Goal: Task Accomplishment & Management: Use online tool/utility

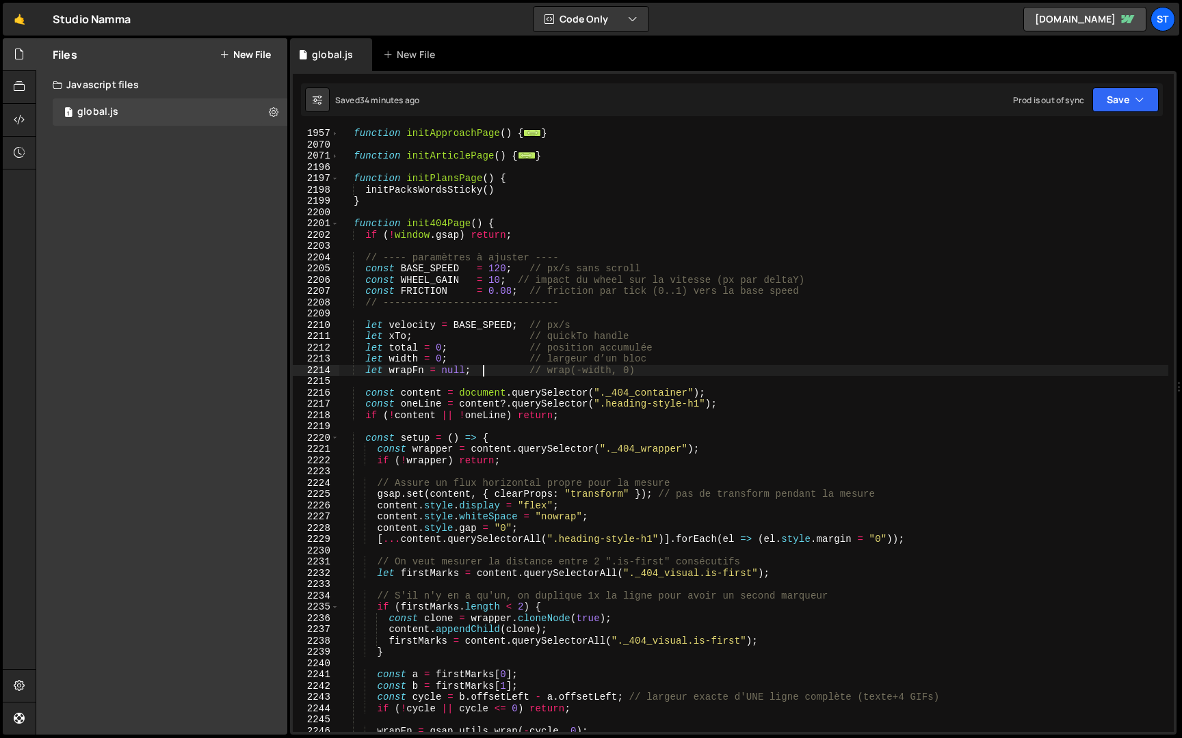
scroll to position [206, 0]
click at [336, 223] on span at bounding box center [335, 224] width 8 height 12
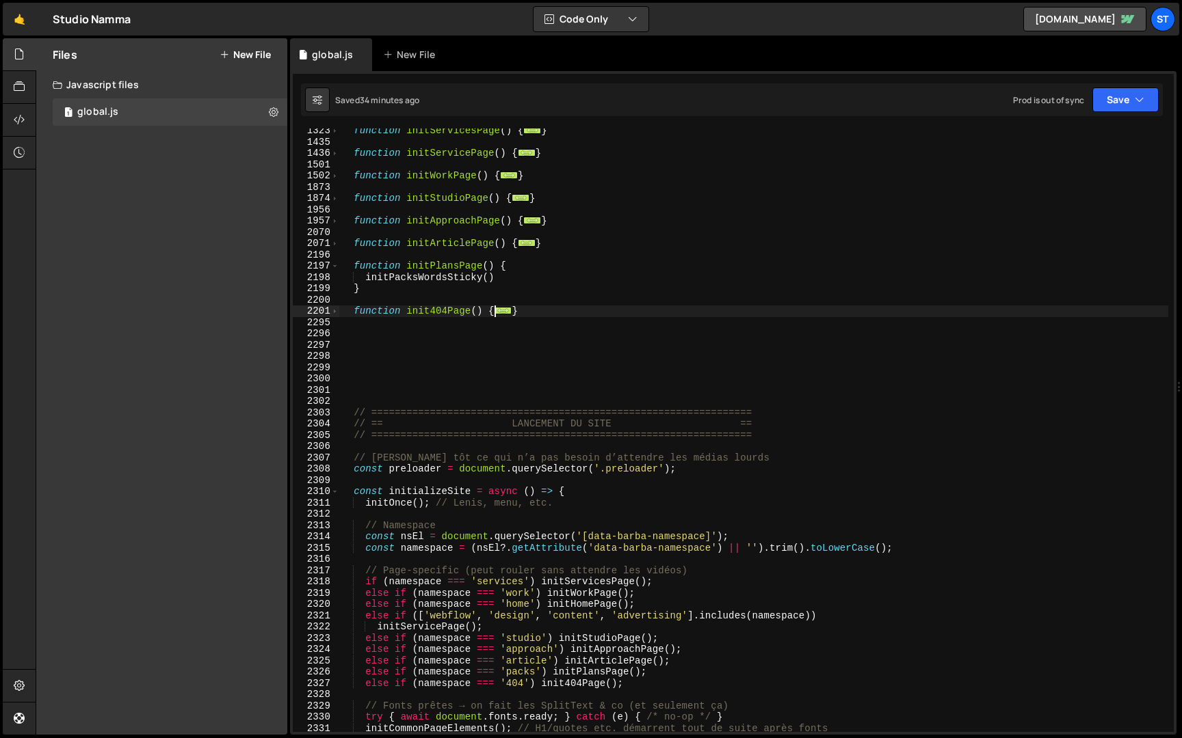
scroll to position [3011, 0]
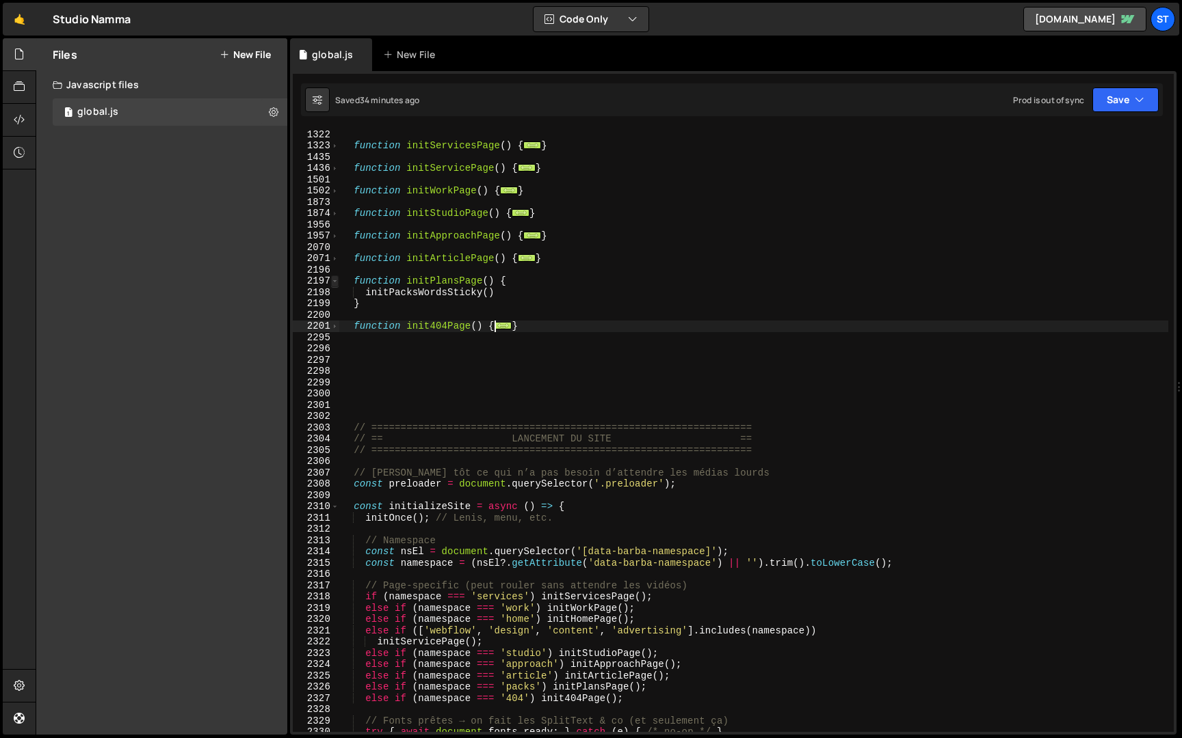
click at [332, 280] on span at bounding box center [335, 282] width 8 height 12
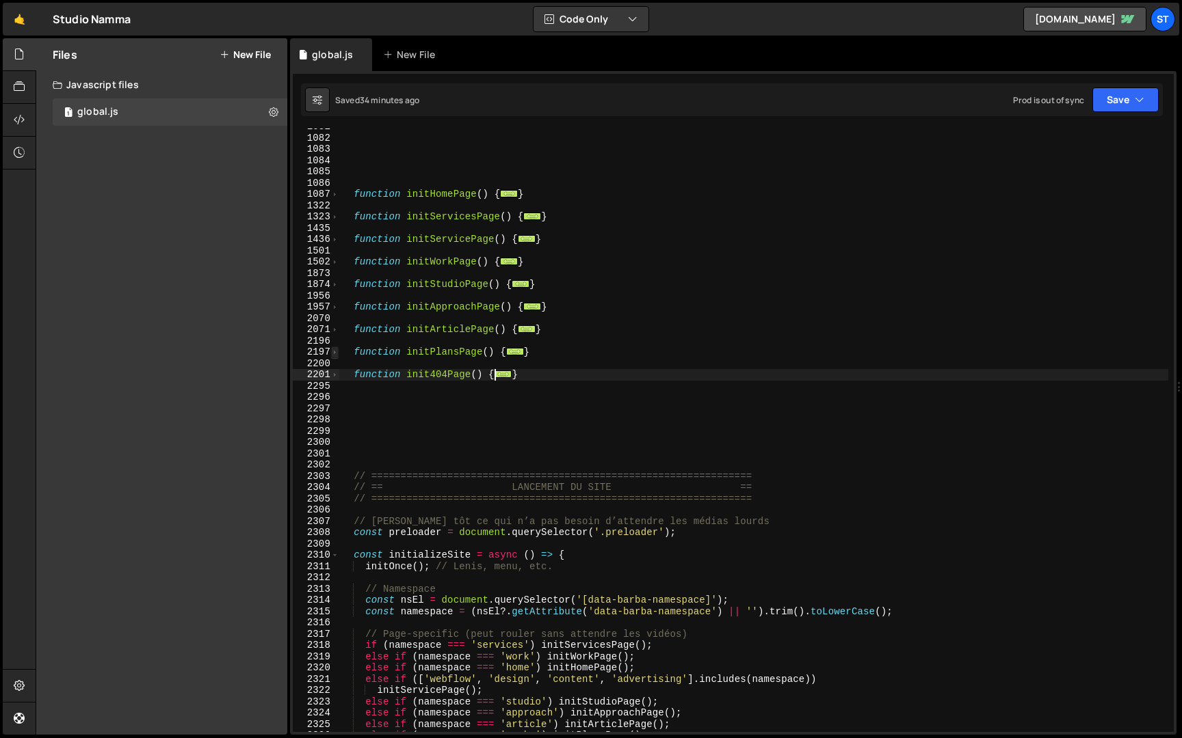
scroll to position [2936, 0]
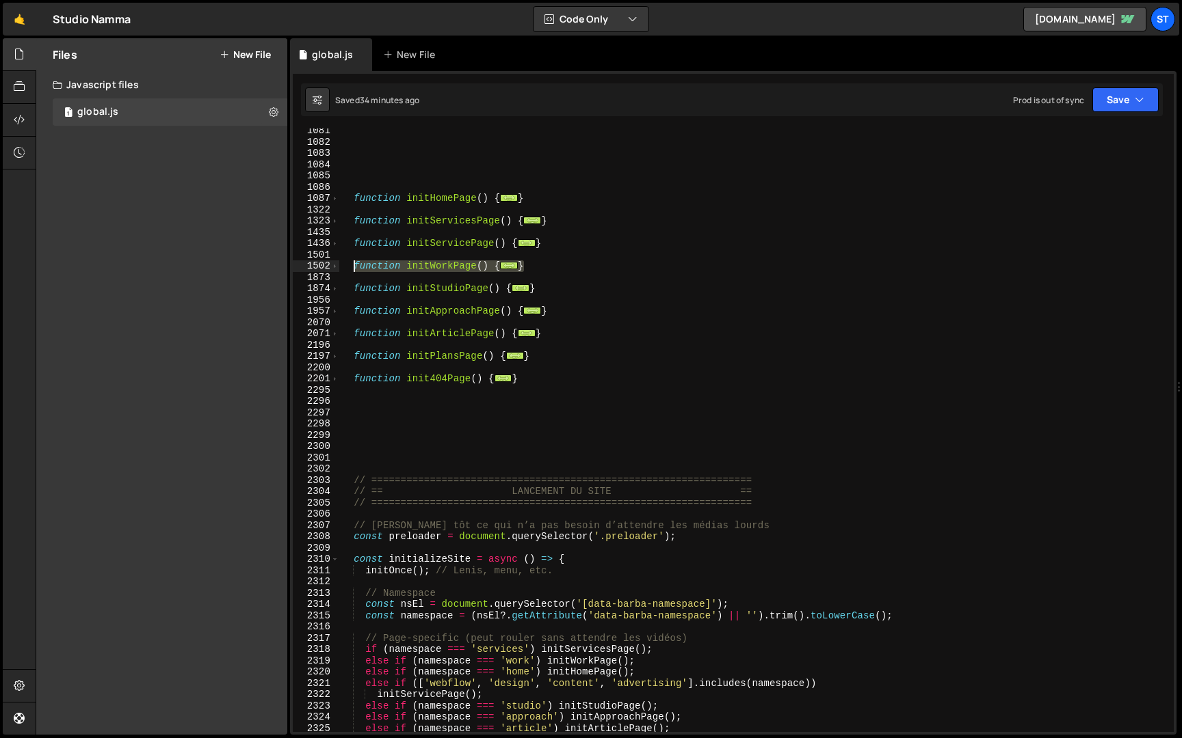
drag, startPoint x: 544, startPoint y: 265, endPoint x: 354, endPoint y: 267, distance: 189.4
click at [354, 267] on div "function initHomePage ( ) { ... } function initServicesPage ( ) { ... } functio…" at bounding box center [753, 438] width 829 height 626
type textarea "function initWorkPage() { console.log('[initWorkPage] [PERSON_NAME]');"
click at [336, 266] on span at bounding box center [335, 267] width 8 height 12
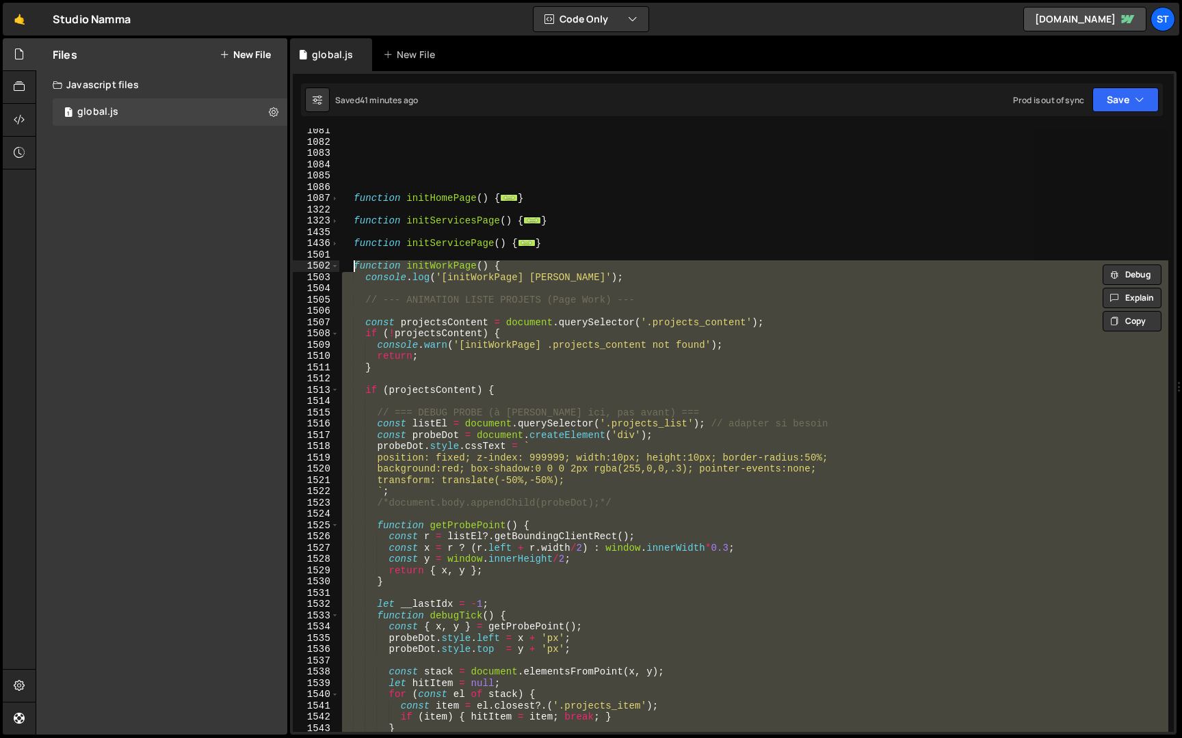
click at [465, 287] on div "function initHomePage ( ) { ... } function initServicesPage ( ) { ... } functio…" at bounding box center [753, 431] width 829 height 604
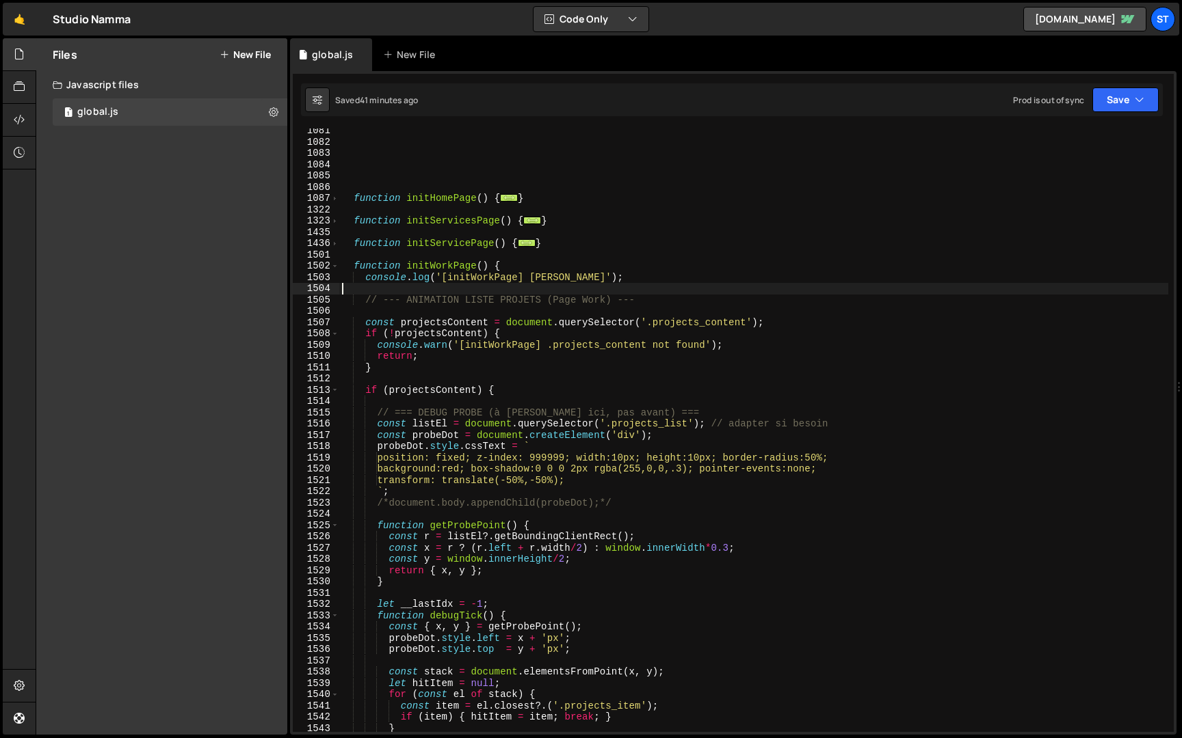
click at [460, 306] on div "function initHomePage ( ) { ... } function initServicesPage ( ) { ... } functio…" at bounding box center [753, 438] width 829 height 626
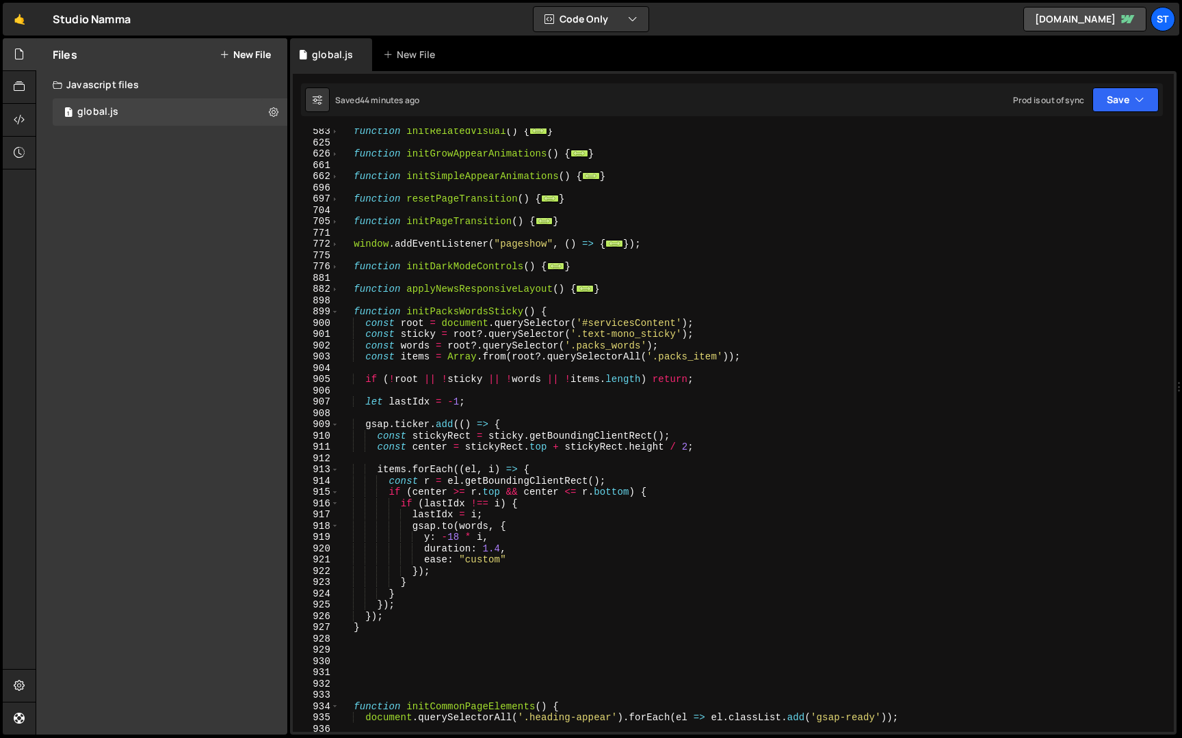
scroll to position [702, 0]
click at [337, 315] on span at bounding box center [335, 312] width 8 height 12
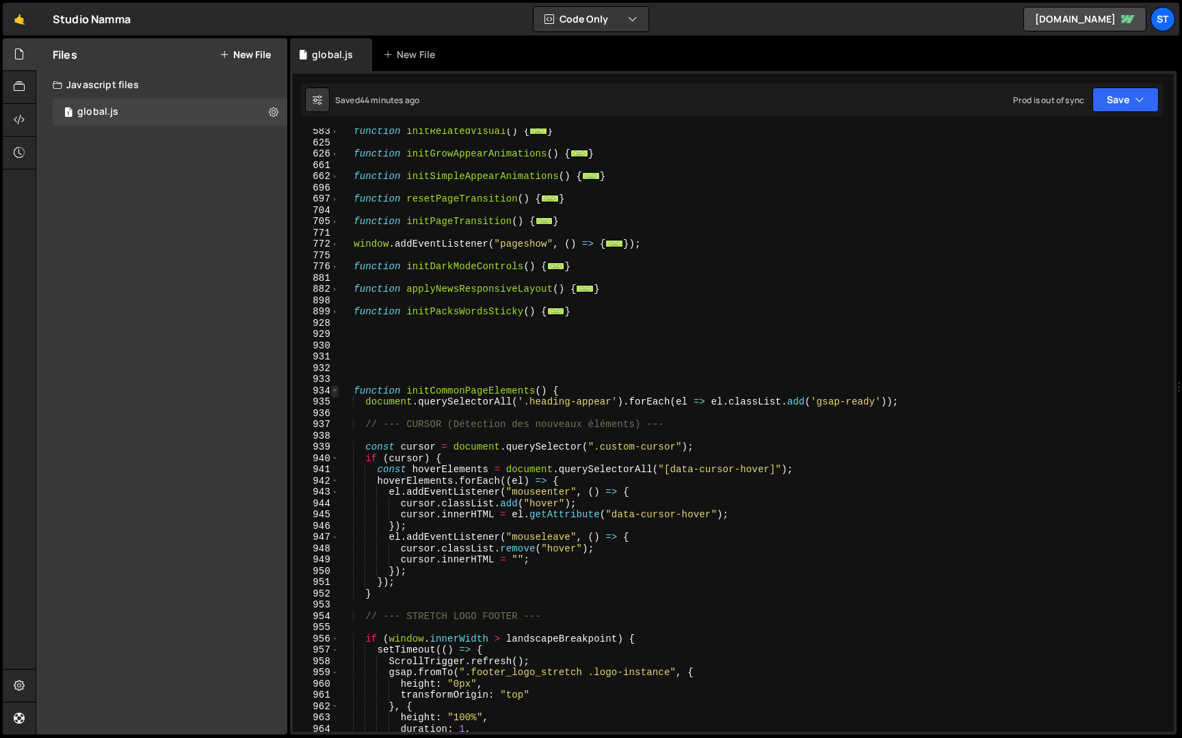
click at [336, 390] on span at bounding box center [335, 392] width 8 height 12
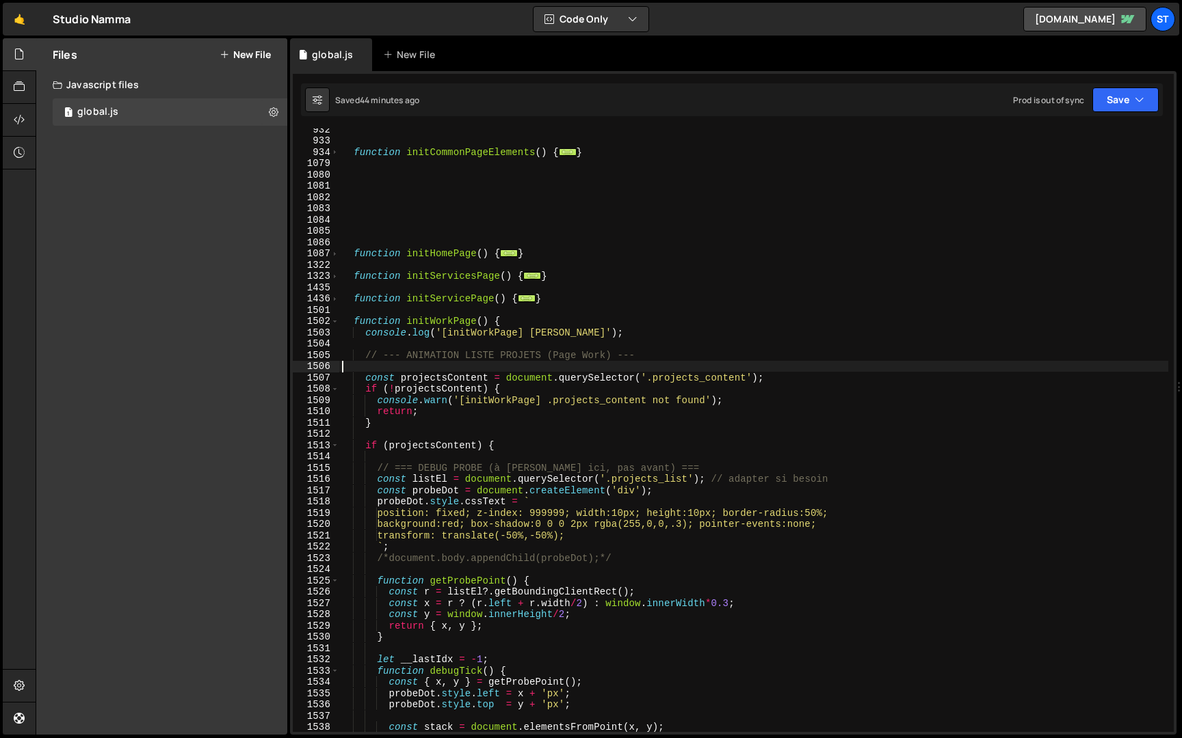
scroll to position [941, 0]
click at [334, 323] on span at bounding box center [335, 322] width 8 height 12
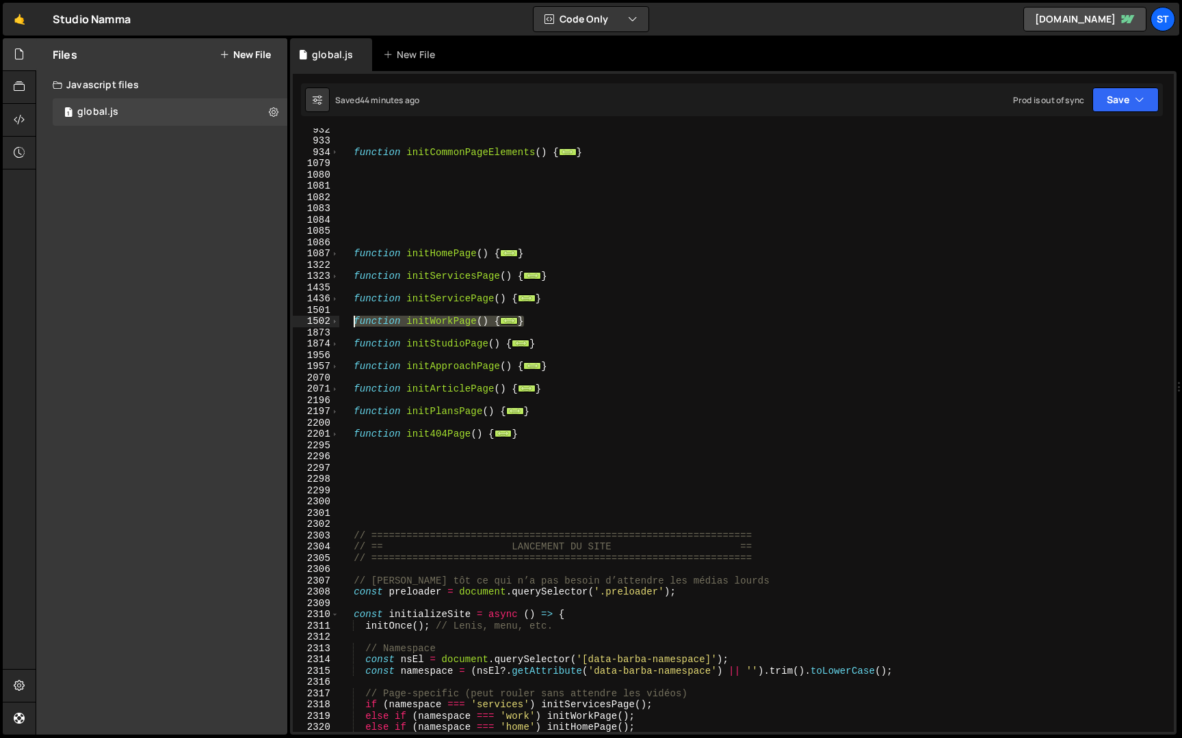
drag, startPoint x: 535, startPoint y: 320, endPoint x: 355, endPoint y: 320, distance: 179.8
click at [355, 320] on div "function initCommonPageElements ( ) { ... } function initHomePage ( ) { ... } f…" at bounding box center [753, 437] width 829 height 626
type textarea "function initWorkPage() { console.log('[initWorkPage] [PERSON_NAME]');"
paste textarea "}"
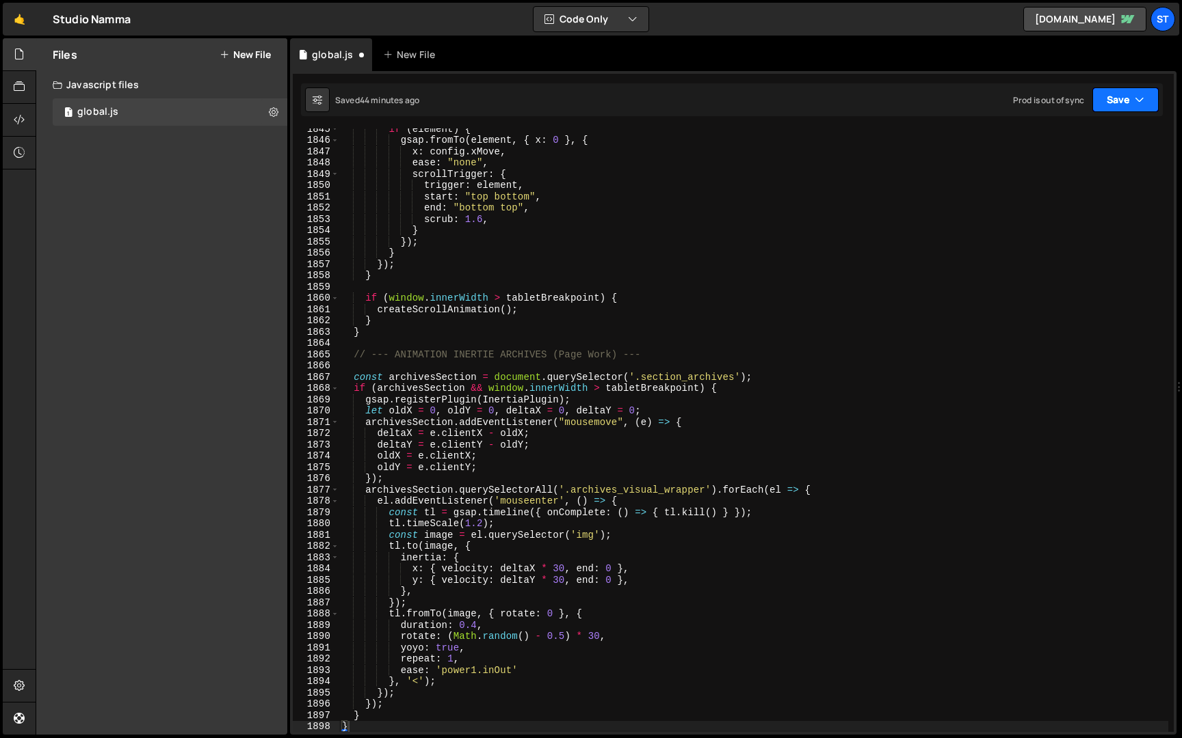
click at [1148, 91] on button "Save" at bounding box center [1125, 100] width 66 height 25
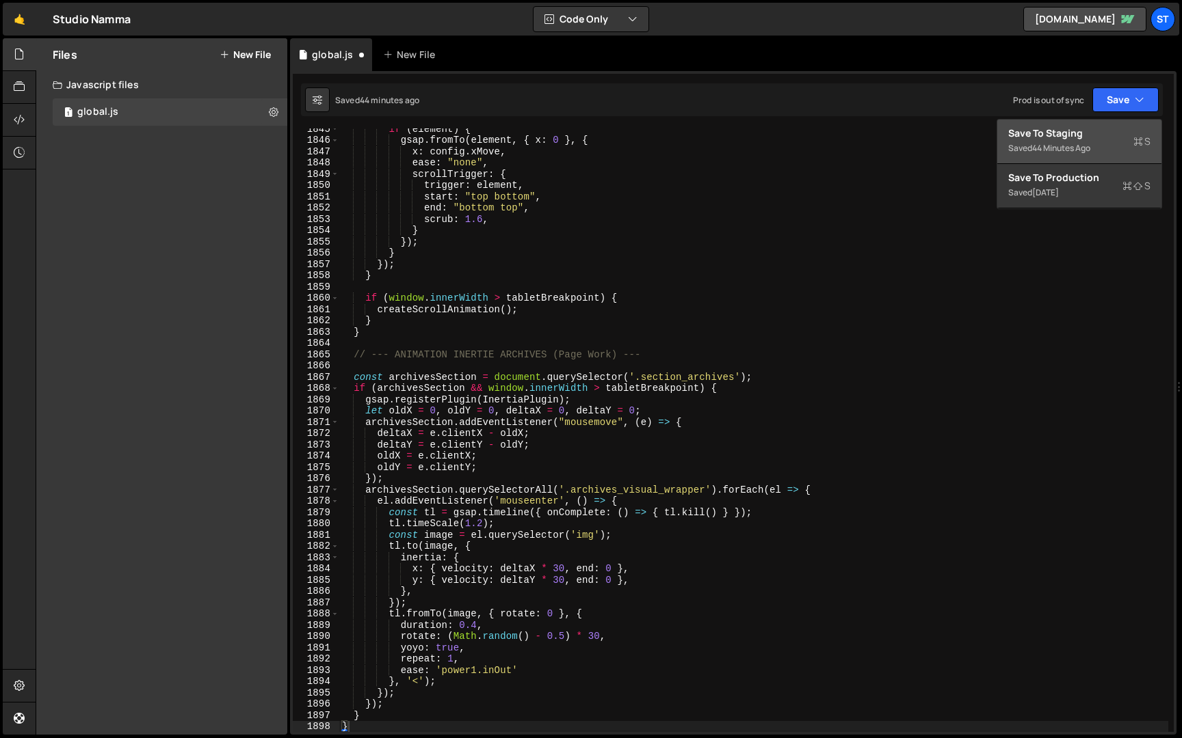
click at [1069, 131] on div "Save to Staging S" at bounding box center [1079, 134] width 142 height 14
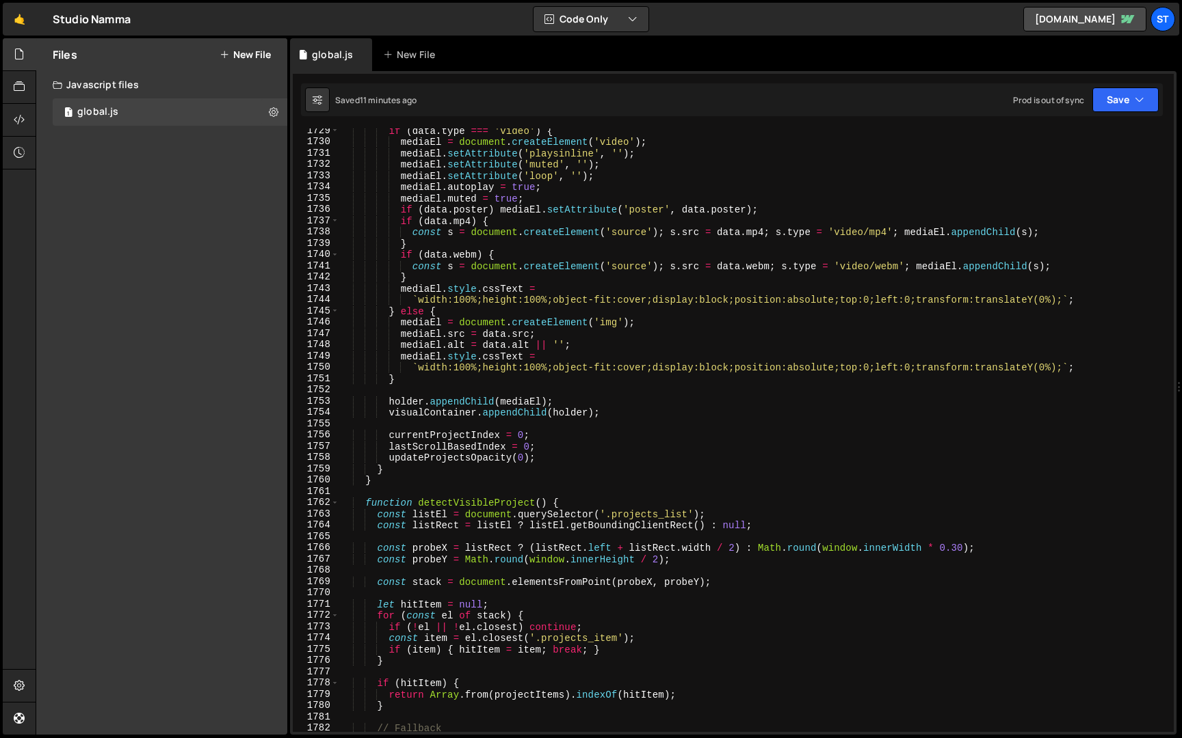
scroll to position [3632, 0]
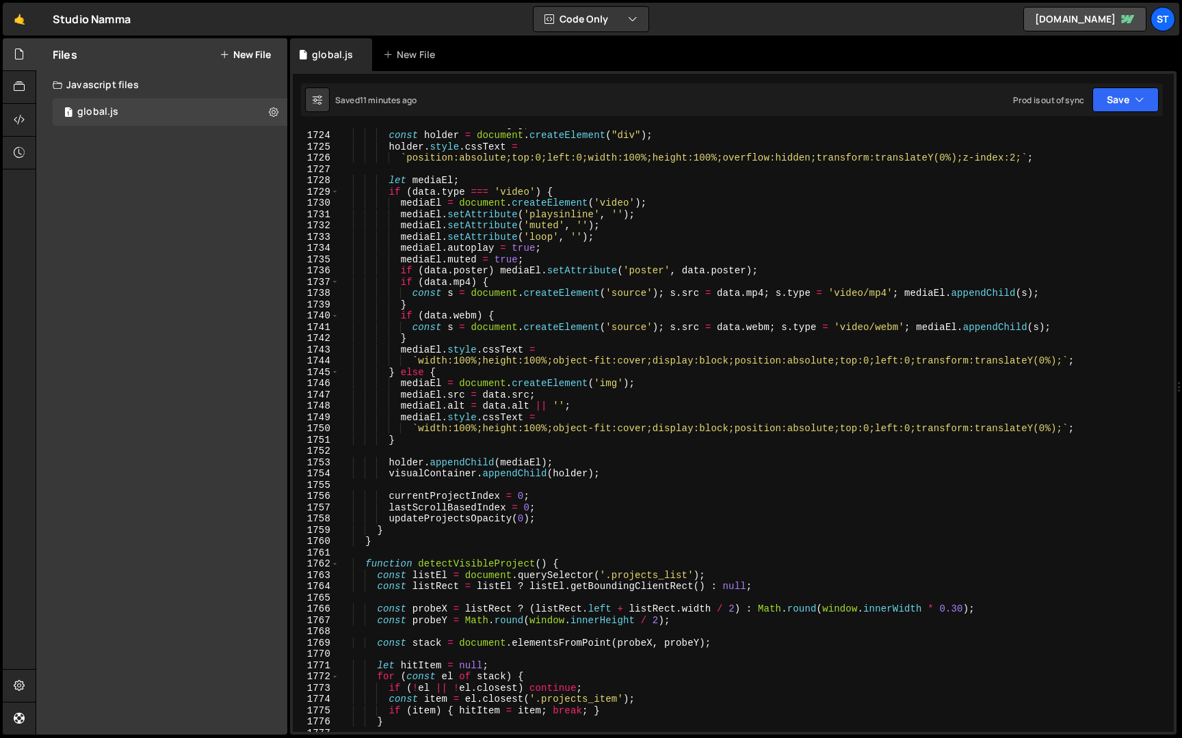
type textarea "mediaEl.alt = data.alt || '';"
click at [559, 411] on div "const data = visuals [ 0 ] ; const holder = document . createElement ( "div" ) …" at bounding box center [753, 431] width 829 height 626
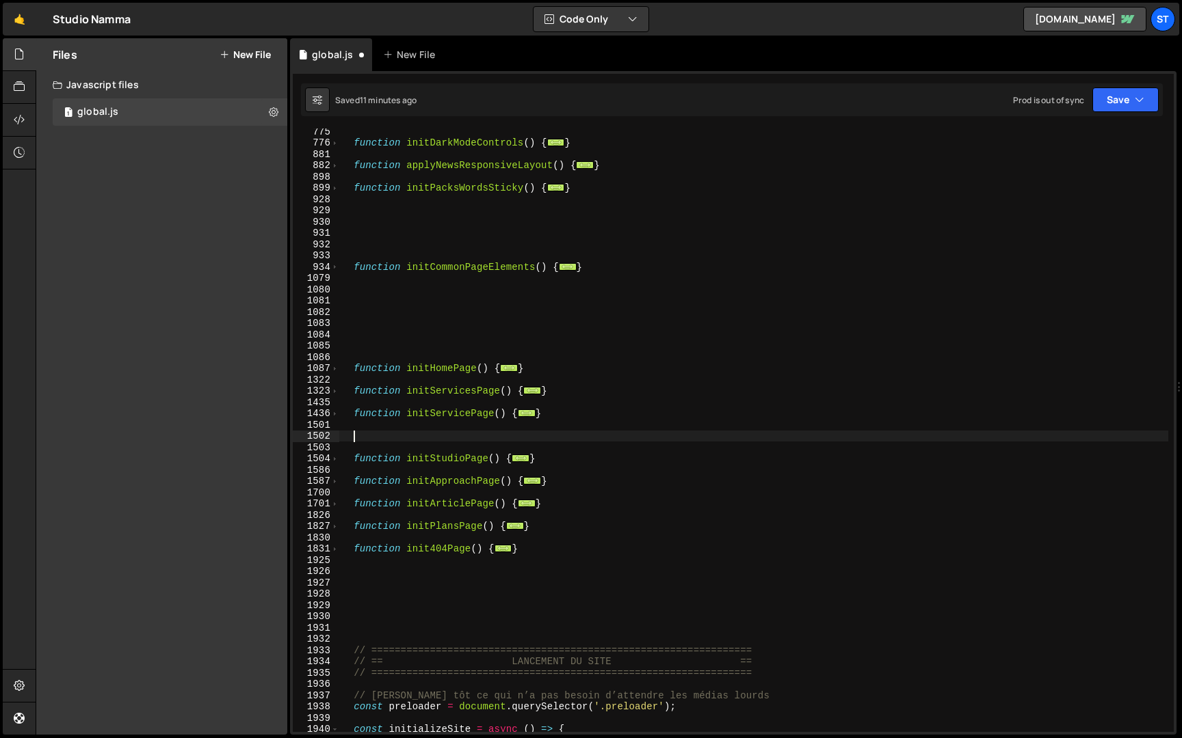
paste textarea "}"
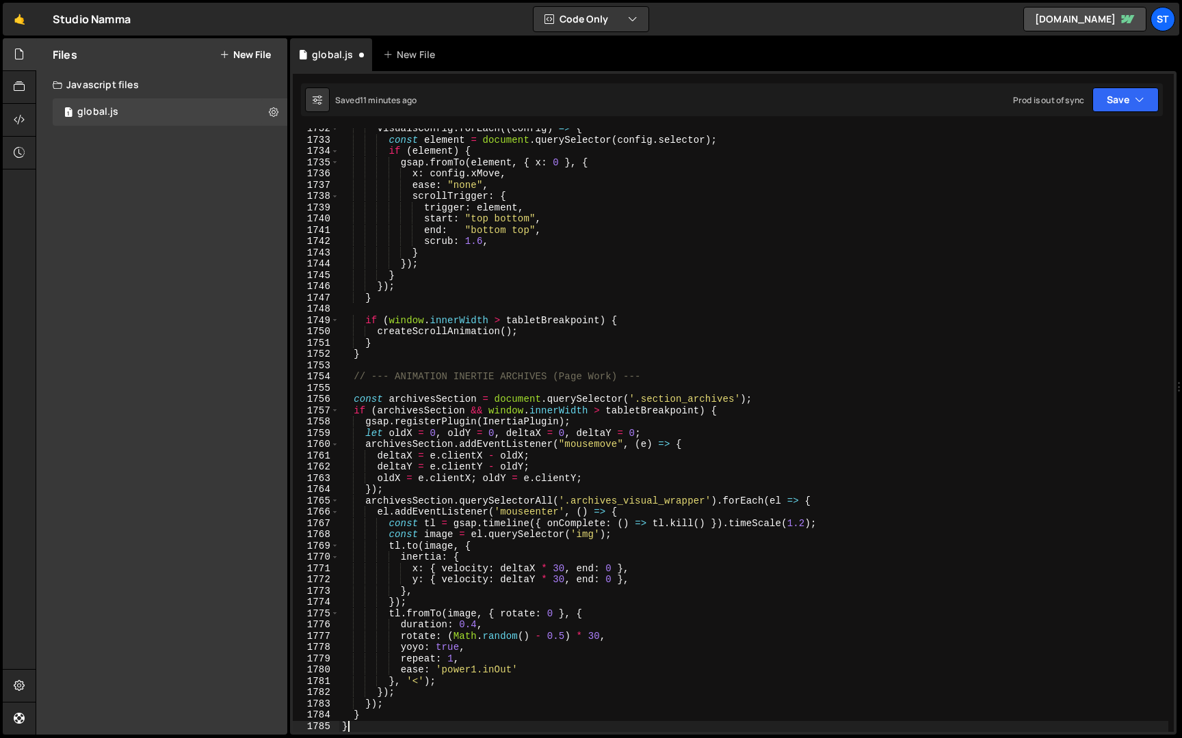
scroll to position [3729, 0]
click at [1138, 96] on icon "button" at bounding box center [1139, 100] width 10 height 14
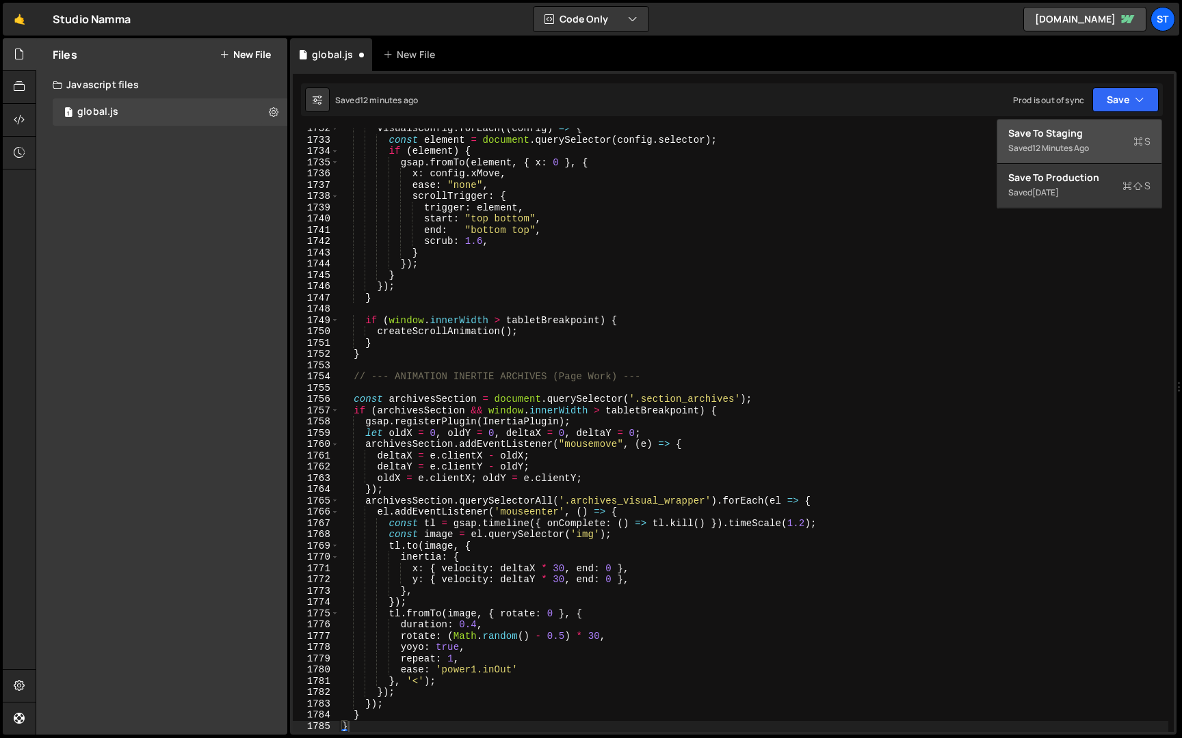
click at [1081, 130] on div "Save to Staging S" at bounding box center [1079, 134] width 142 height 14
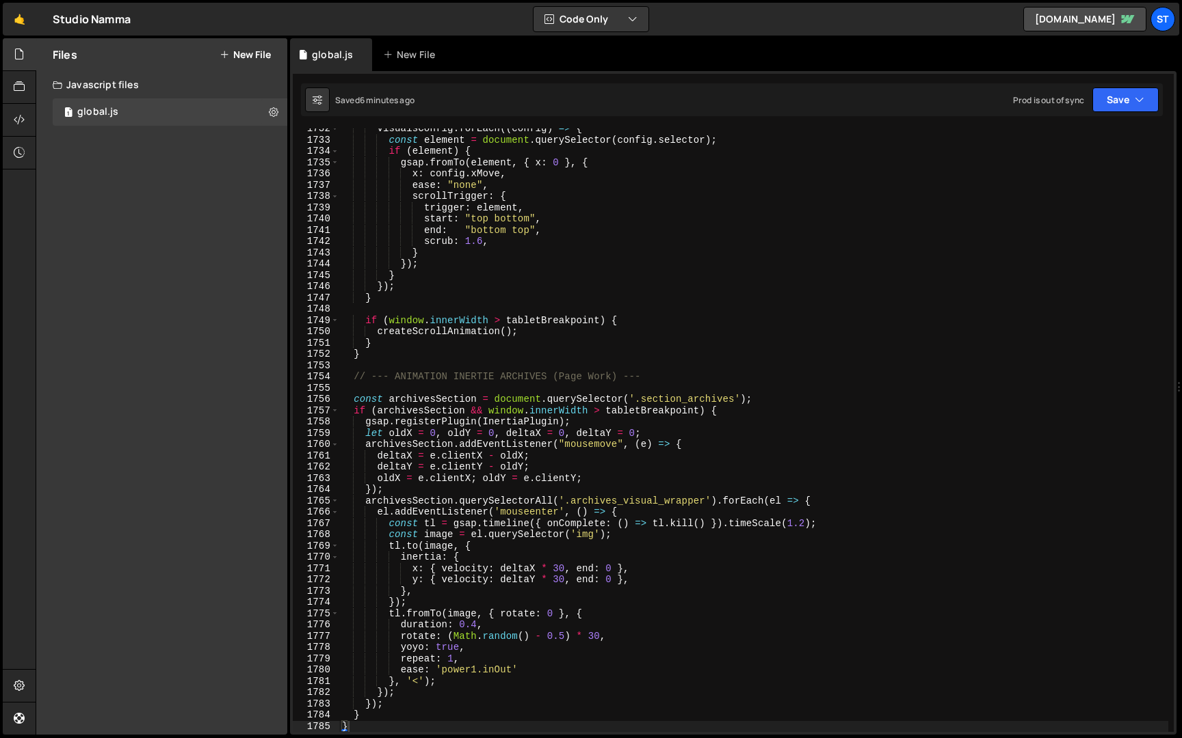
type textarea "}"
click at [408, 358] on div "visualsConfig . forEach (( config ) => { const element = document . querySelect…" at bounding box center [753, 436] width 829 height 626
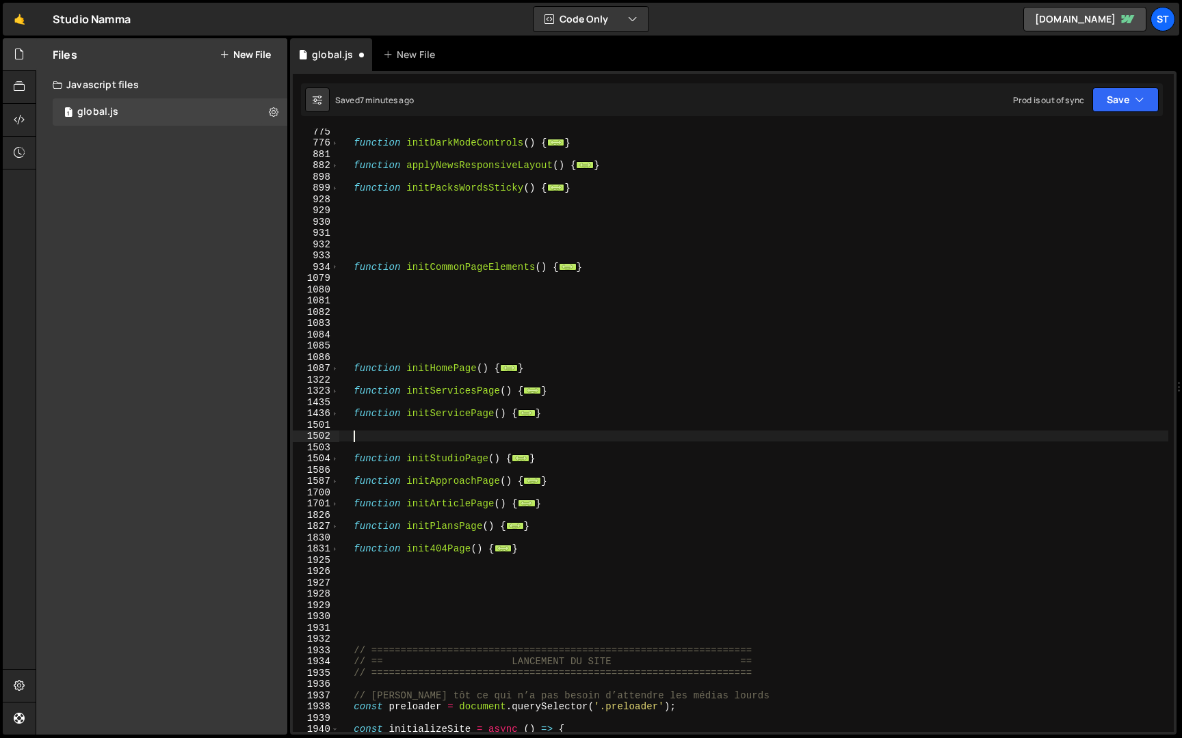
paste textarea "}"
type textarea "}"
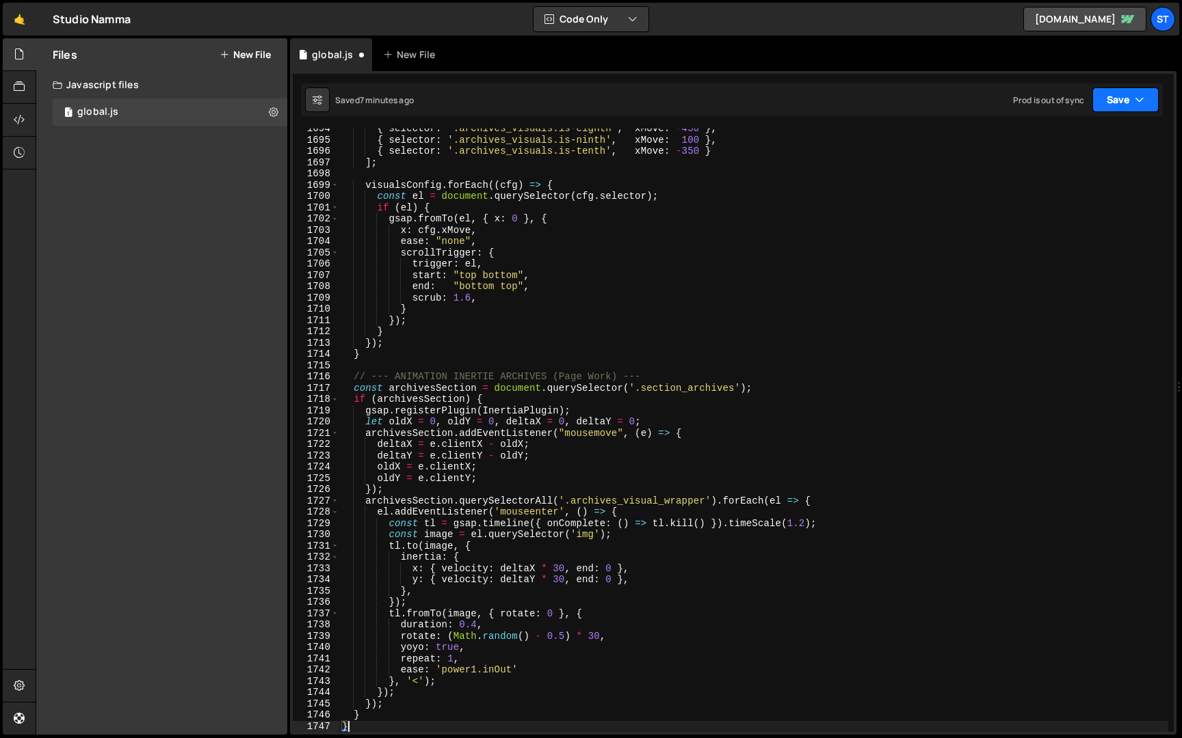
click at [1134, 102] on button "Save" at bounding box center [1125, 100] width 66 height 25
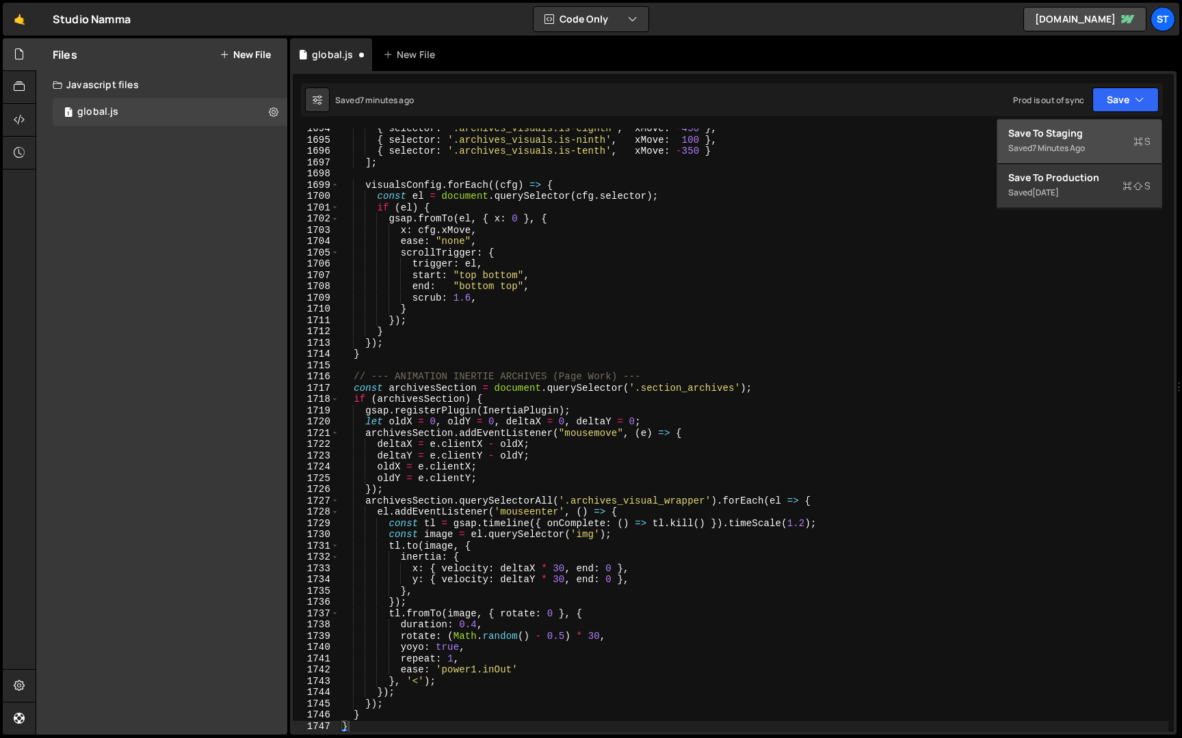
click at [1079, 136] on div "Save to Staging S" at bounding box center [1079, 134] width 142 height 14
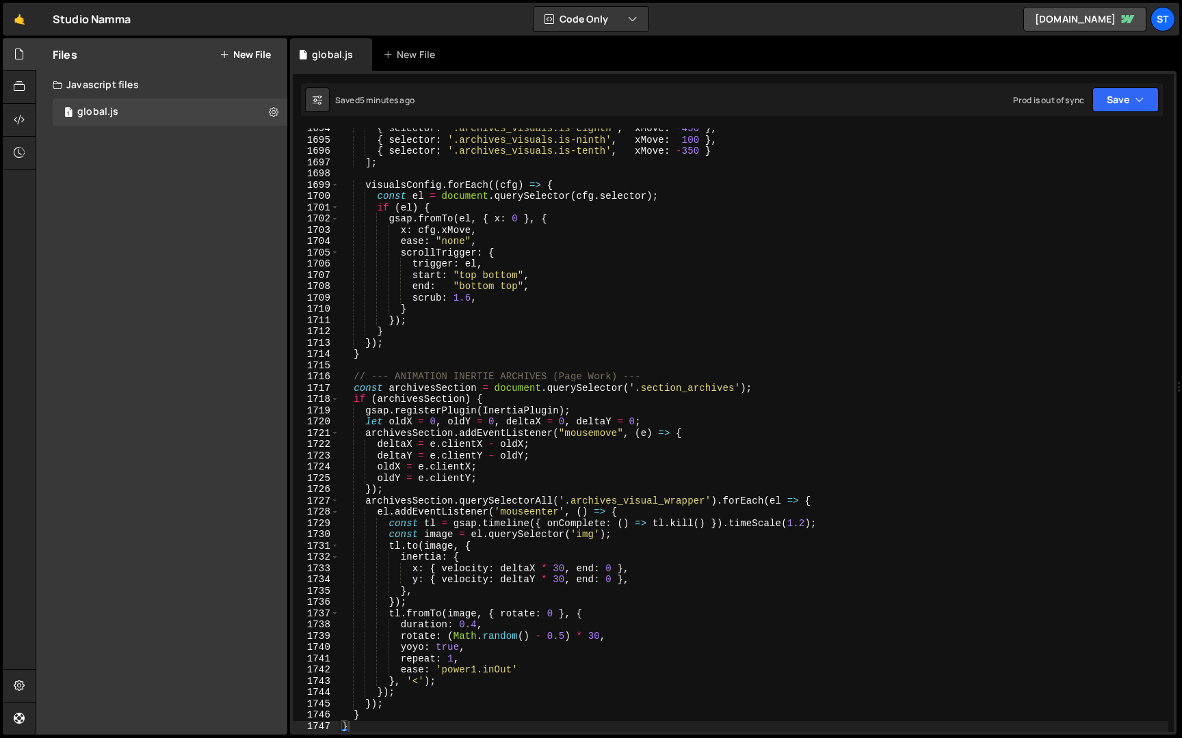
click at [582, 369] on div "{ selector : '.archives_visuals.is-eighth' , xMove : - 450 } , { selector : '.a…" at bounding box center [753, 436] width 829 height 626
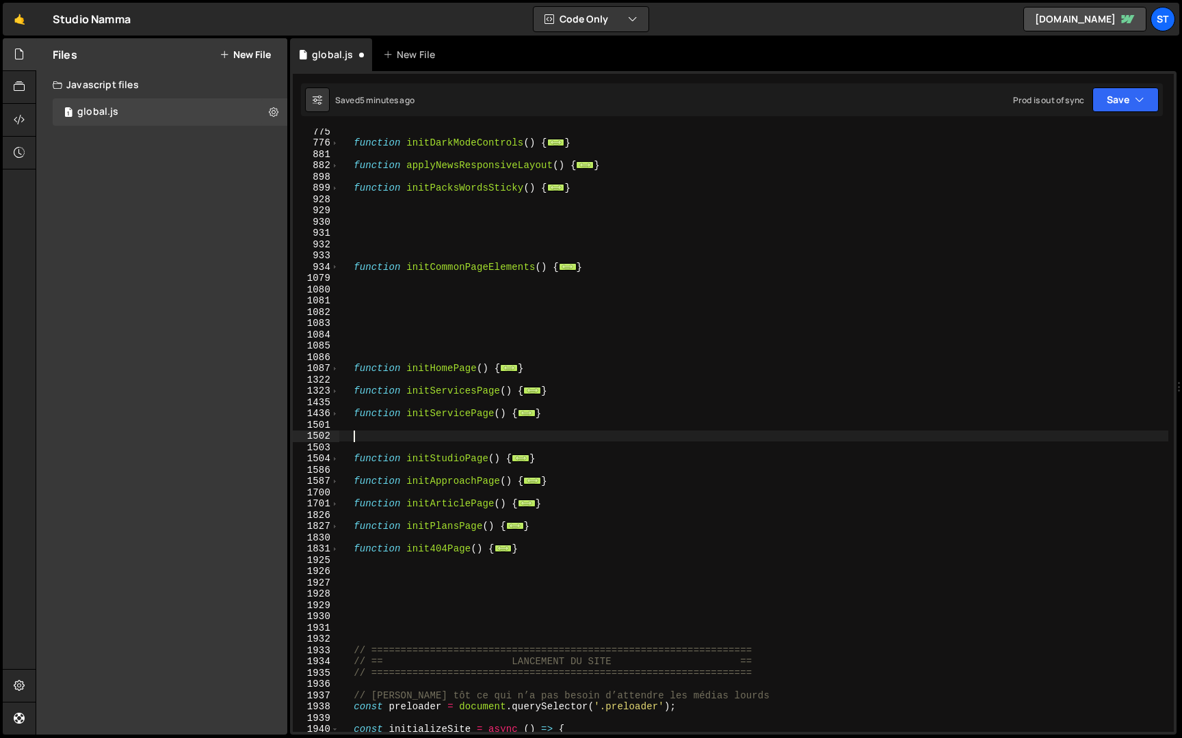
paste textarea "}"
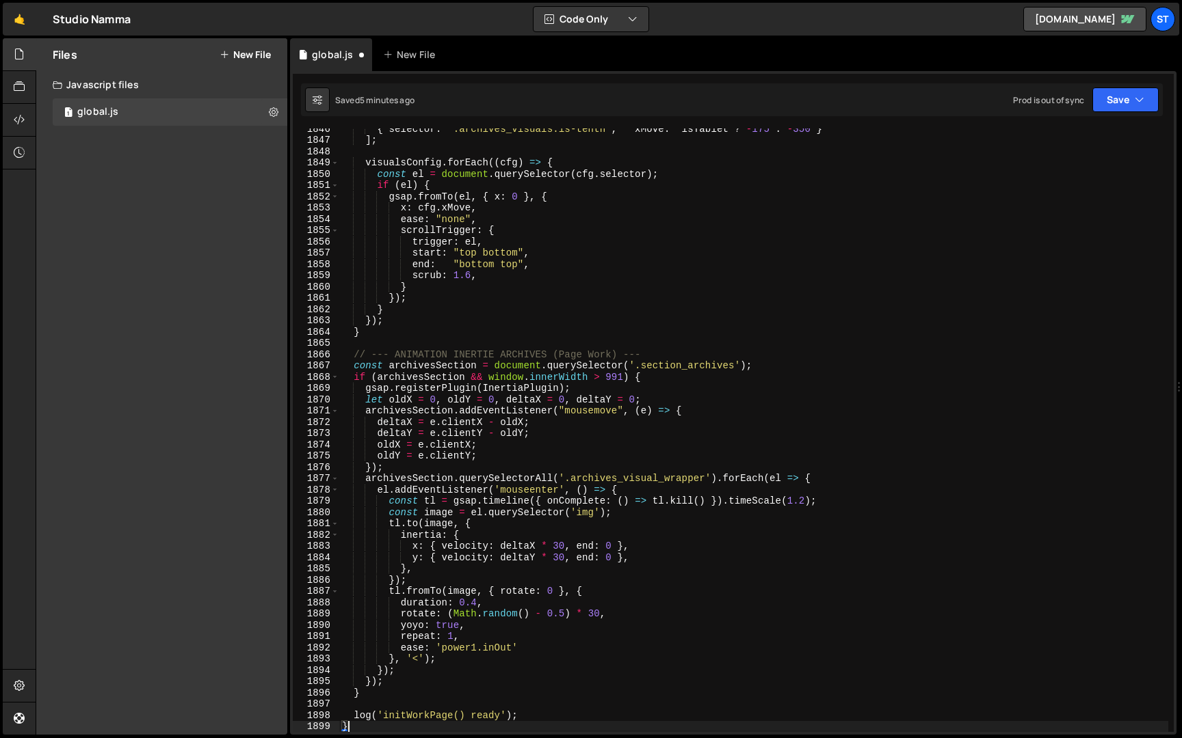
scroll to position [5048, 0]
click at [1139, 96] on icon "button" at bounding box center [1139, 100] width 10 height 14
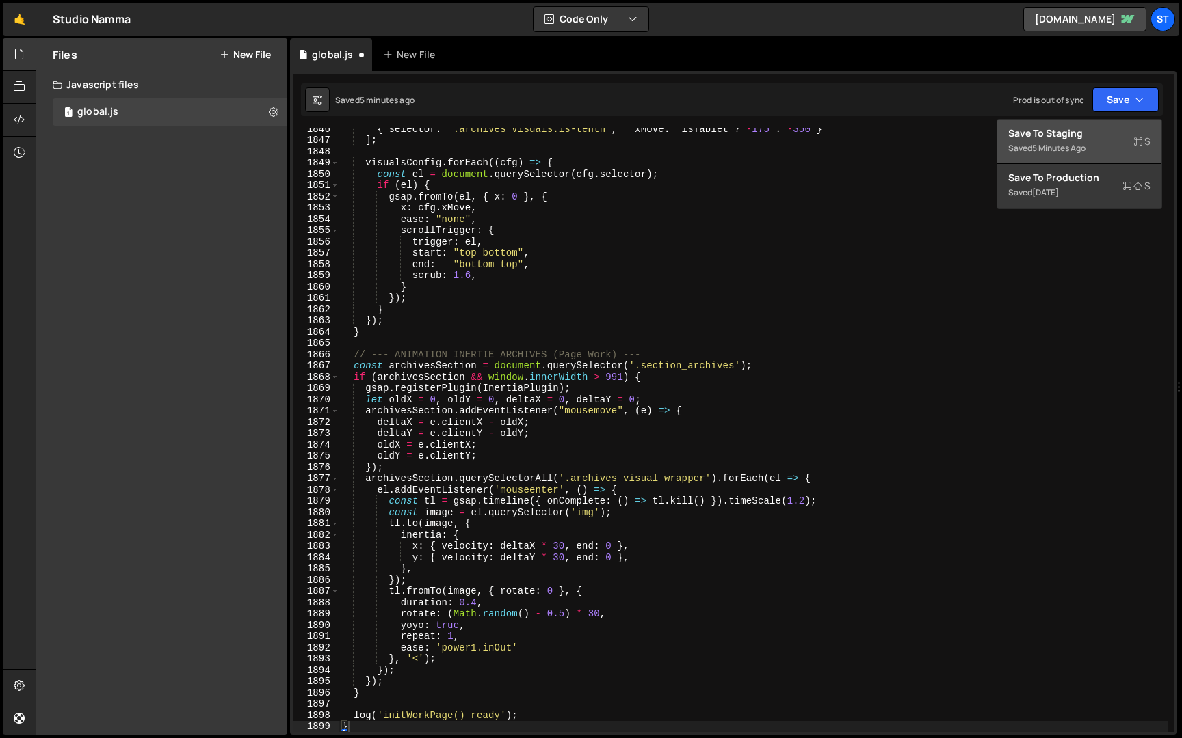
click at [1095, 138] on div "Save to Staging S" at bounding box center [1079, 134] width 142 height 14
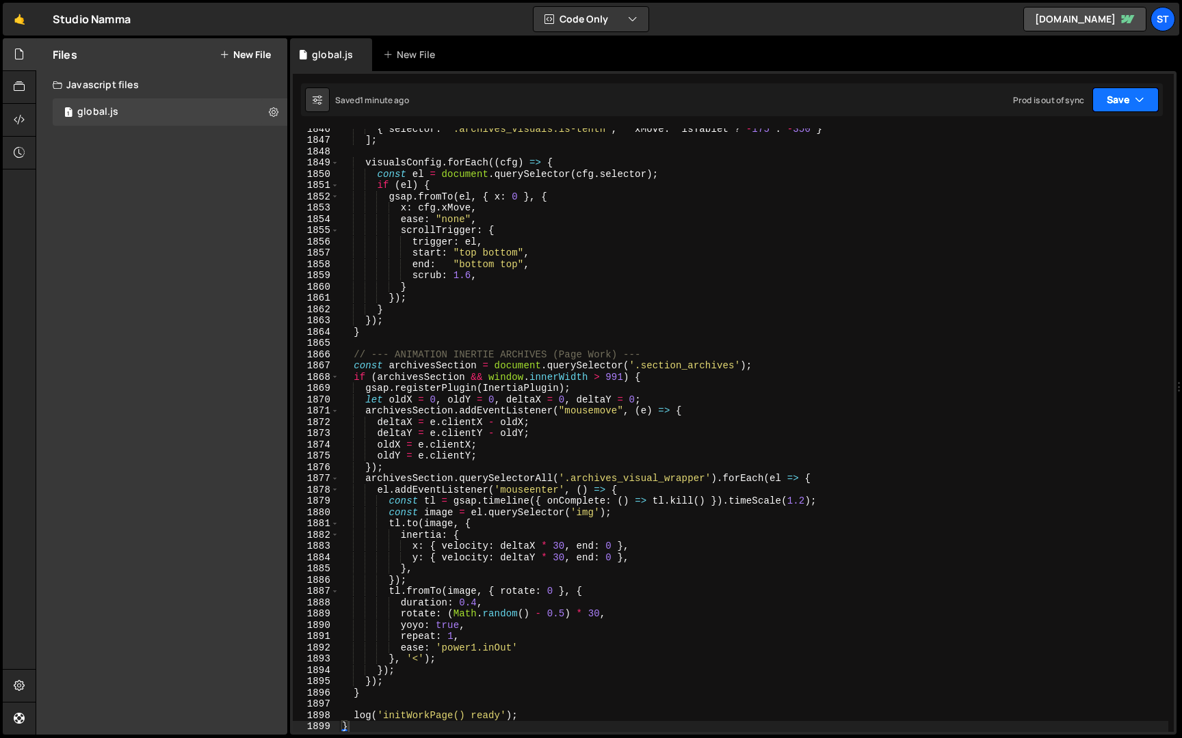
click at [1112, 103] on button "Save" at bounding box center [1125, 100] width 66 height 25
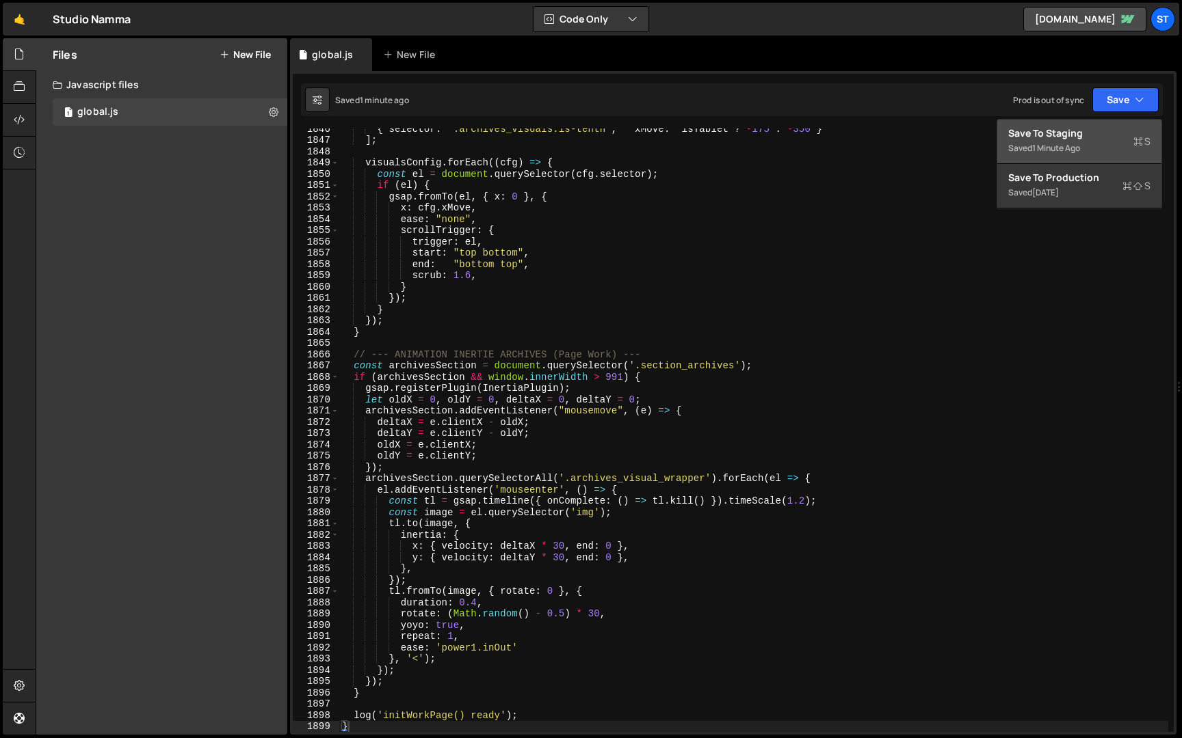
click at [1074, 147] on div "1 minute ago" at bounding box center [1056, 148] width 48 height 12
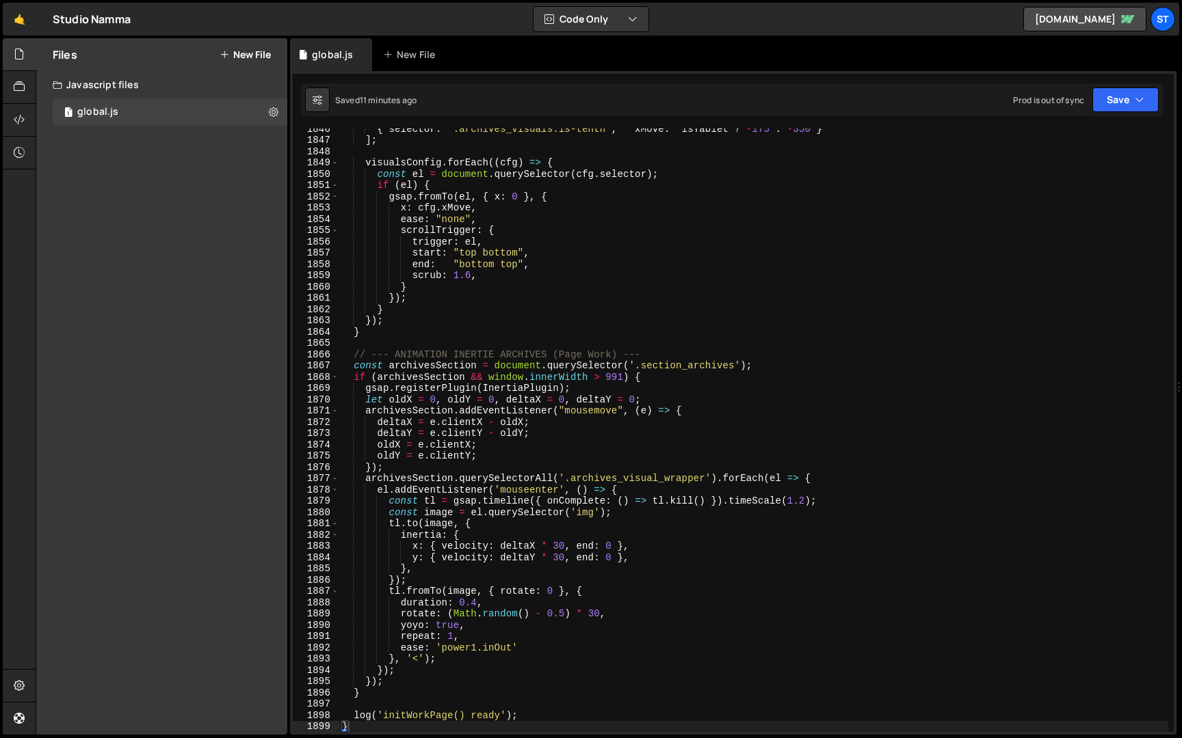
type textarea "if (archivesSection && window.innerWidth > 991) {"
click at [370, 382] on div "{ selector : '.archives_visuals.is-tenth' , xMove : isTablet ? - 175 : - 350 } …" at bounding box center [753, 436] width 829 height 626
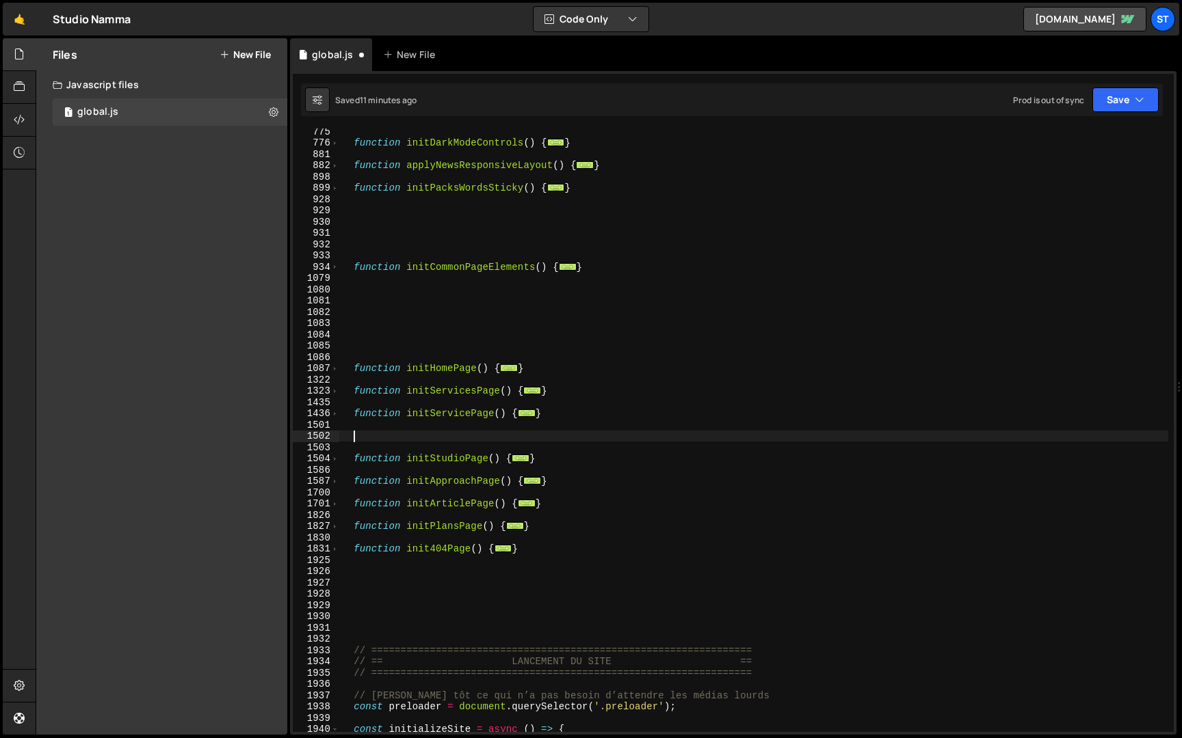
scroll to position [826, 0]
paste textarea "}"
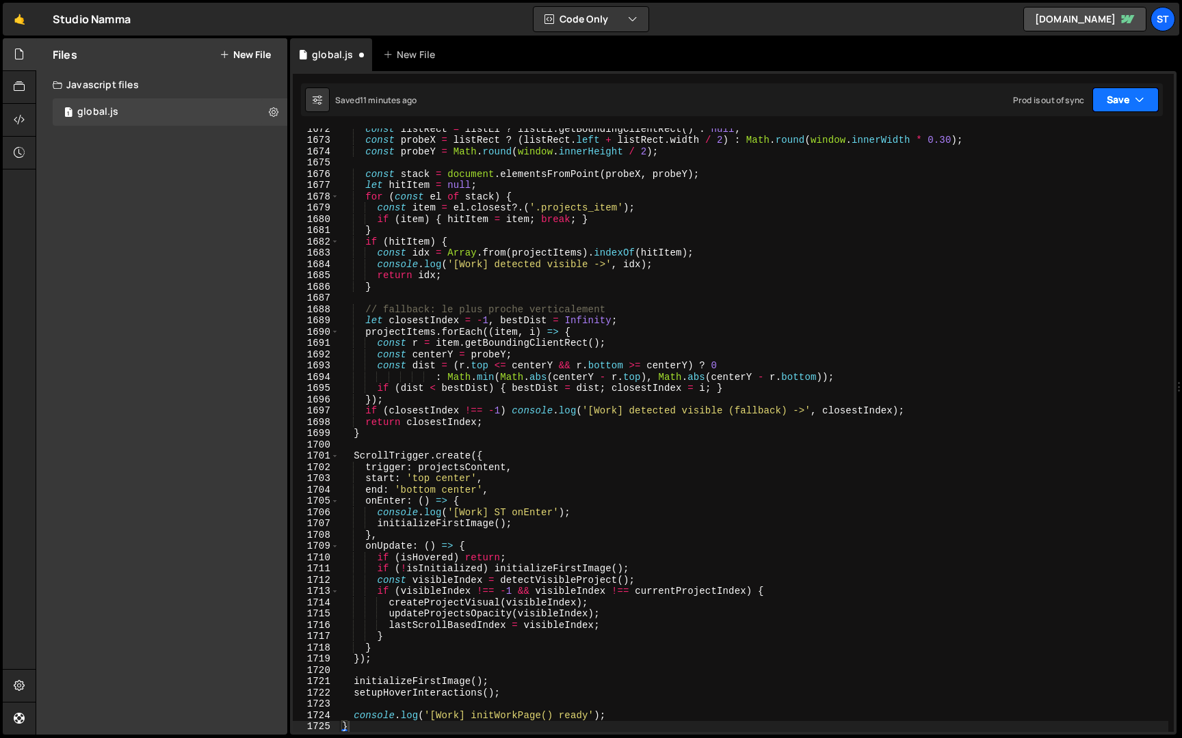
click at [1130, 105] on button "Save" at bounding box center [1125, 100] width 66 height 25
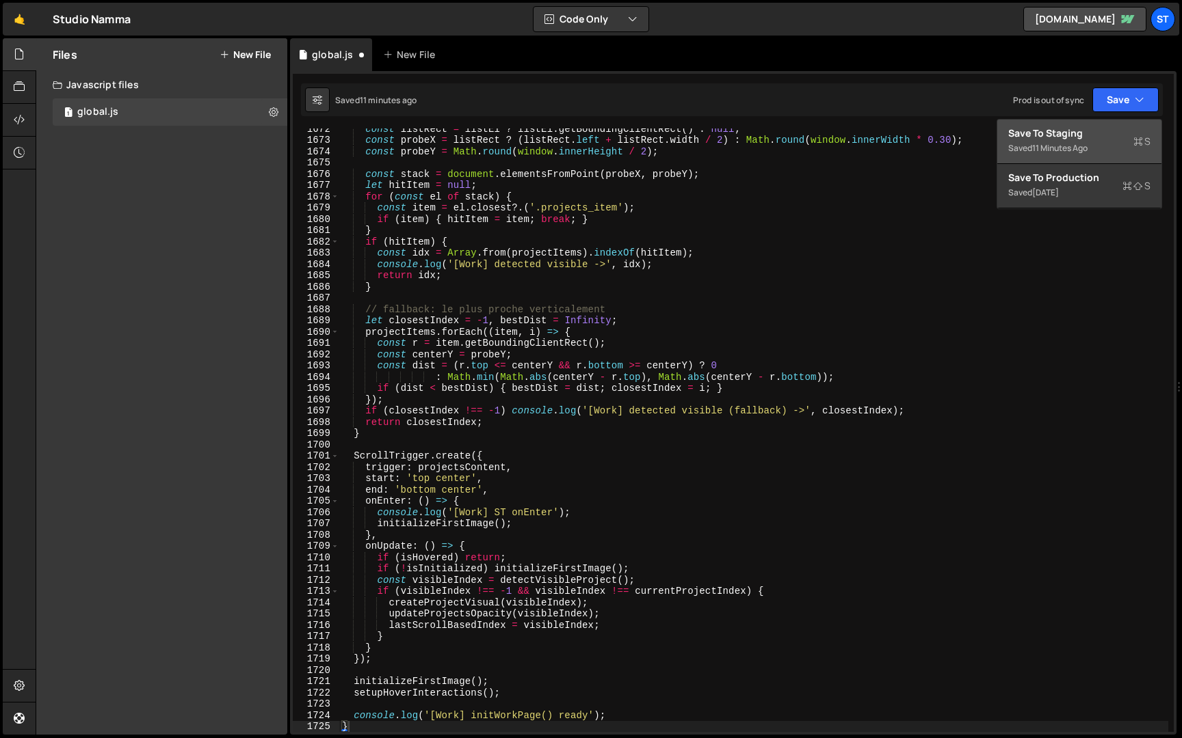
click at [1112, 134] on div "Save to Staging S" at bounding box center [1079, 134] width 142 height 14
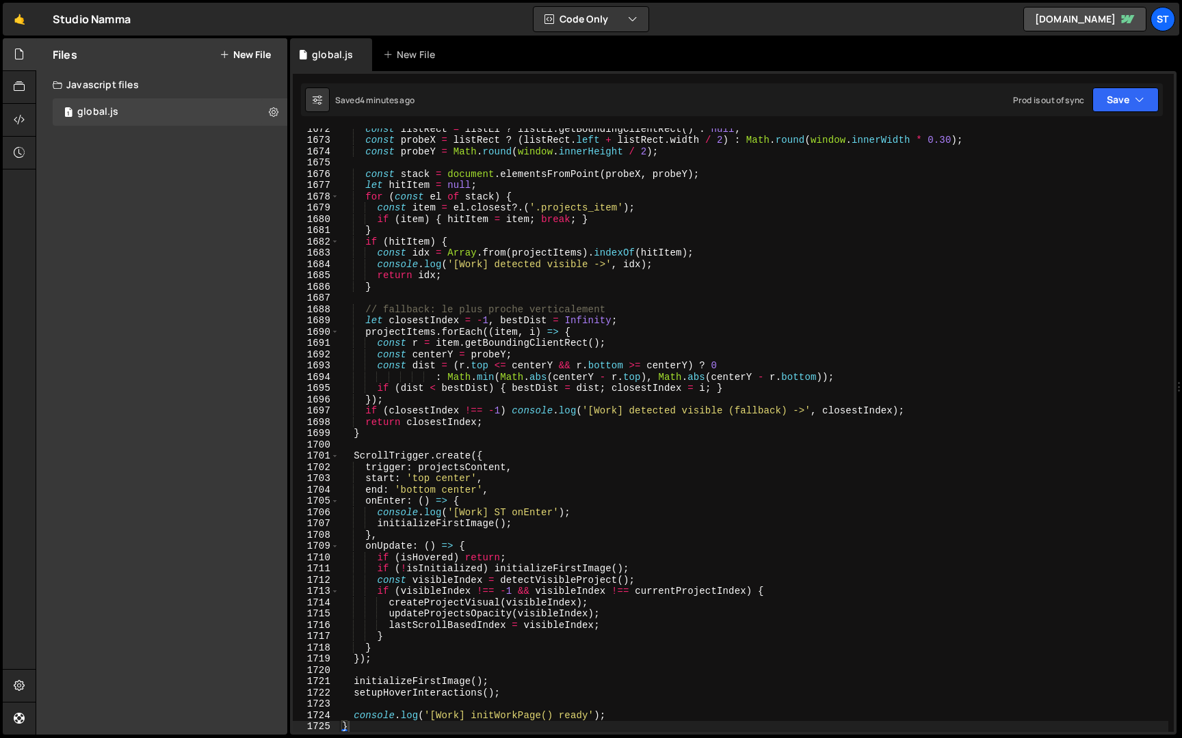
type textarea "// fallback: le plus proche verticalement"
click at [526, 308] on div "const listRect = listEl ? listEl . getBoundingClientRect ( ) : null ; const pro…" at bounding box center [753, 436] width 829 height 626
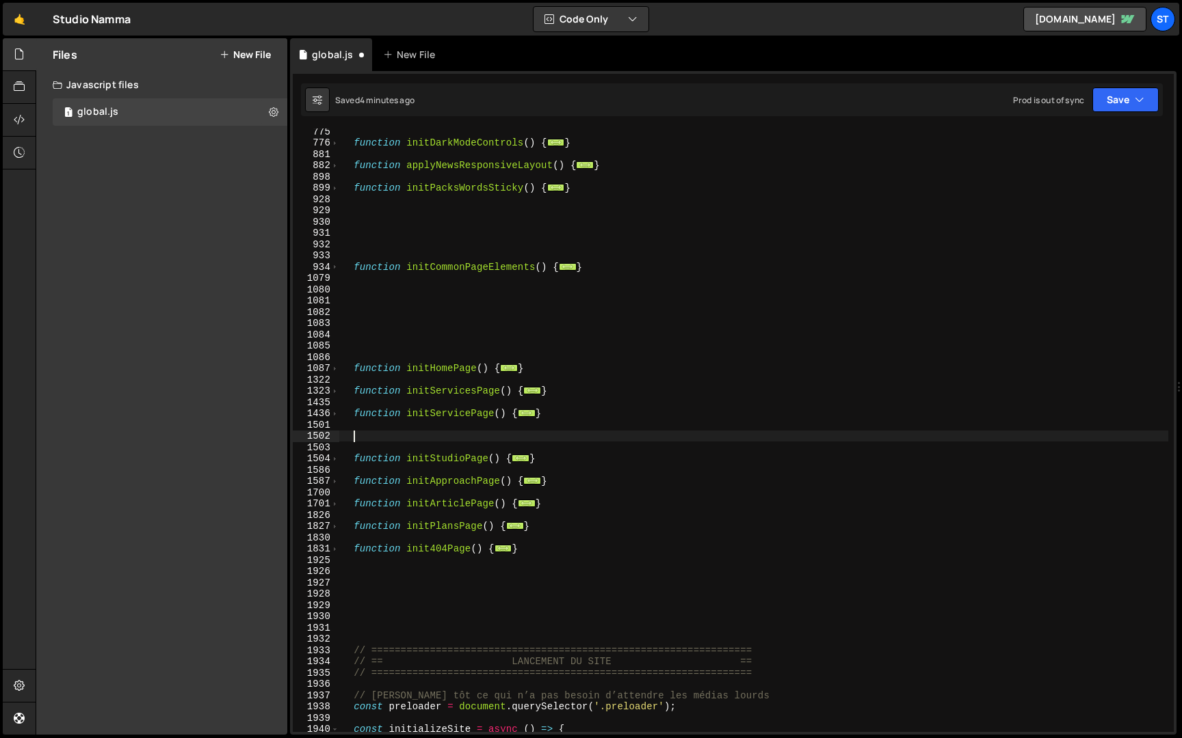
paste textarea "}"
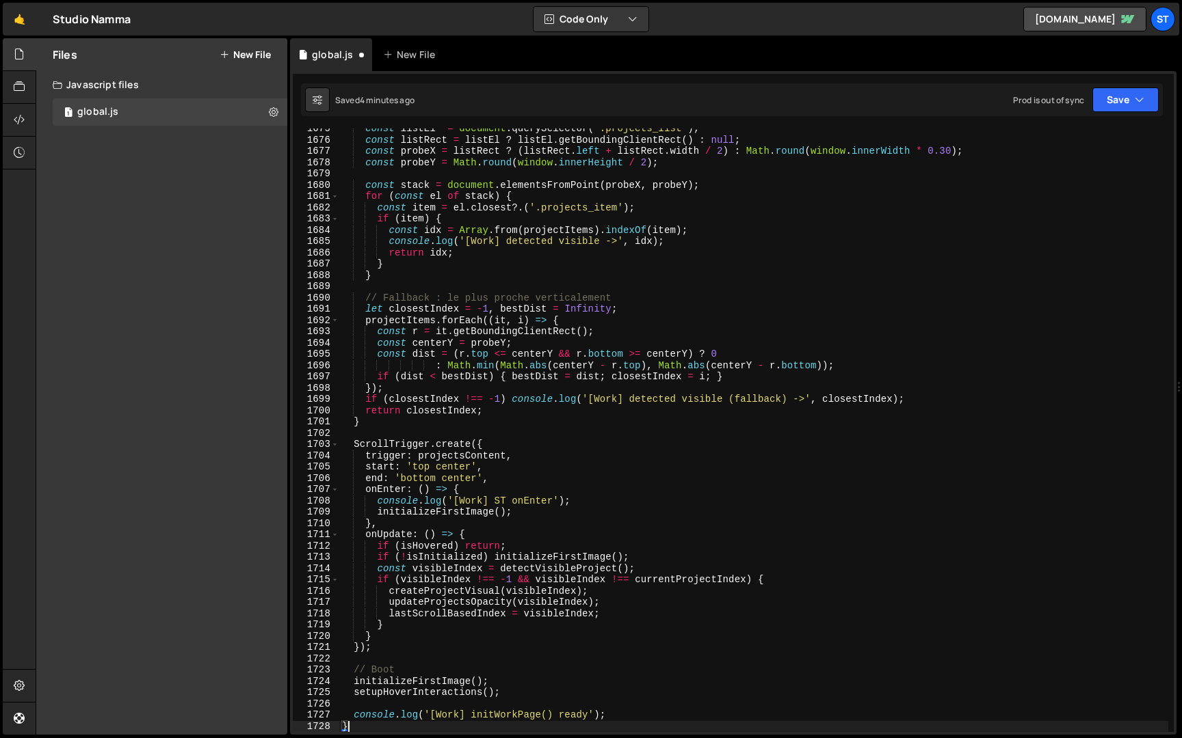
scroll to position [3097, 0]
click at [1100, 105] on button "Save" at bounding box center [1125, 100] width 66 height 25
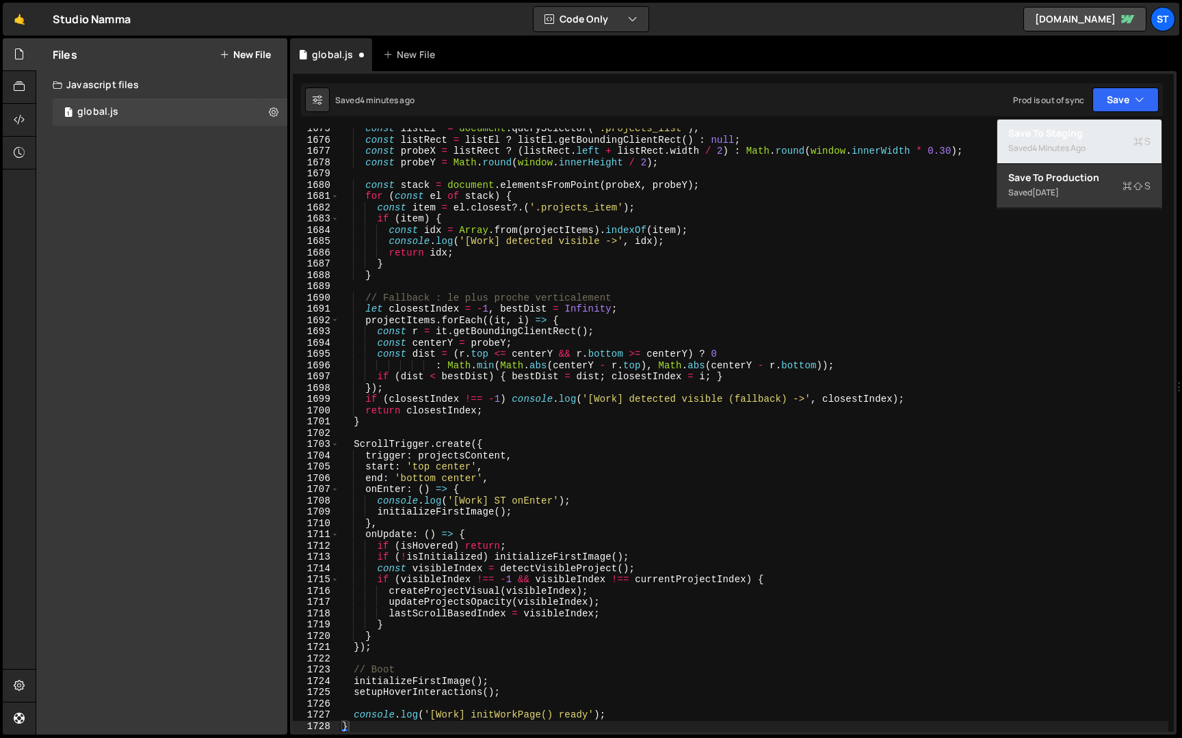
click at [1060, 144] on div "4 minutes ago" at bounding box center [1058, 148] width 53 height 12
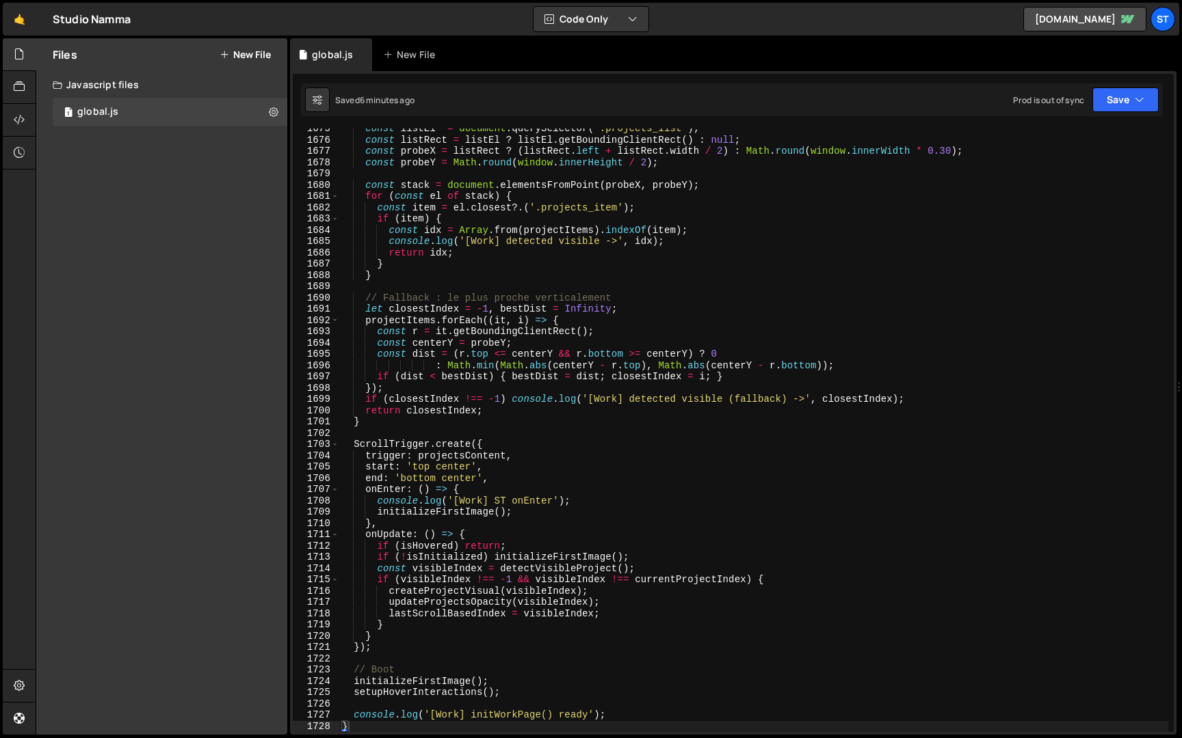
type textarea "console.log('[Work] detected visible ->', idx);"
click at [623, 245] on div "const listEl = document . querySelector ( '.projects_list' ) ; const listRect =…" at bounding box center [753, 436] width 829 height 626
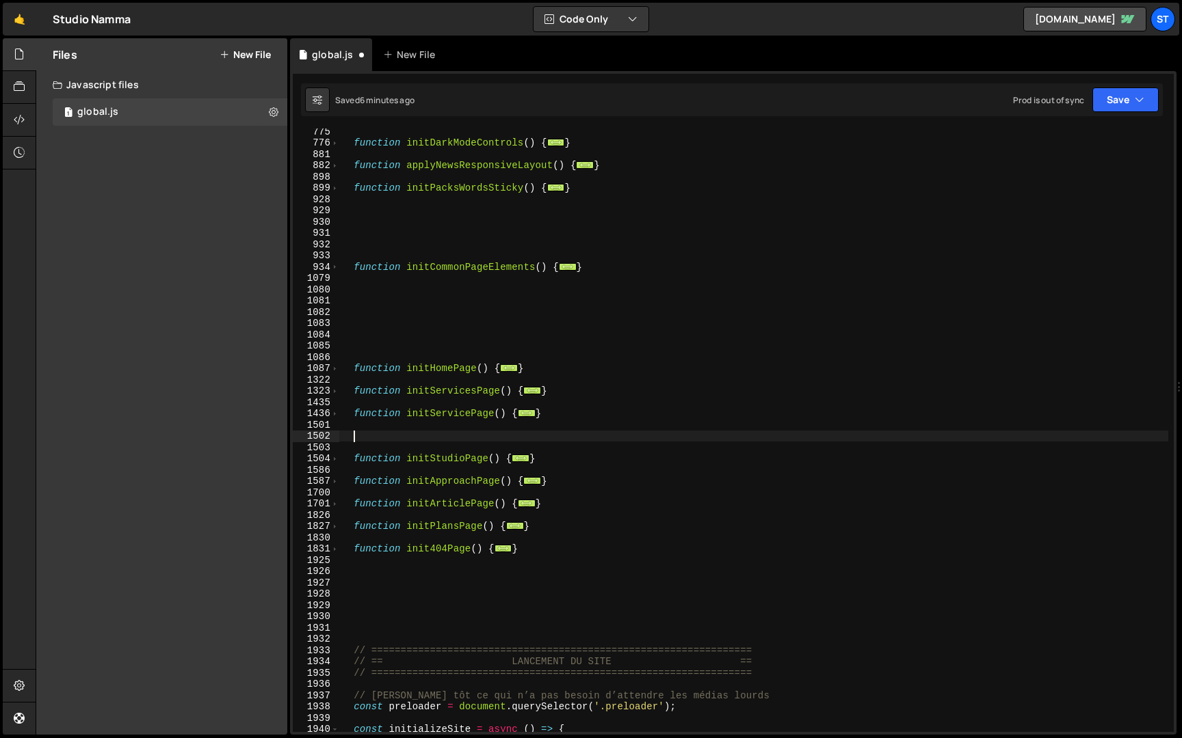
scroll to position [826, 0]
paste textarea "}"
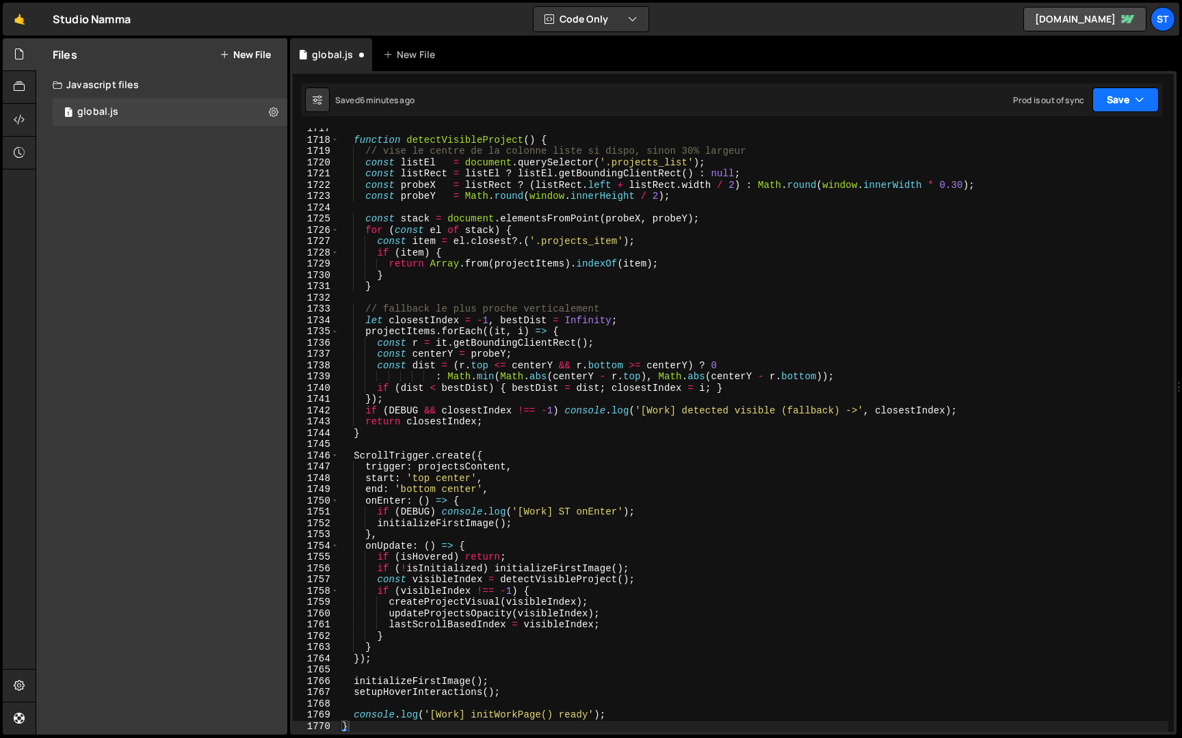
click at [1134, 90] on button "Save" at bounding box center [1125, 100] width 66 height 25
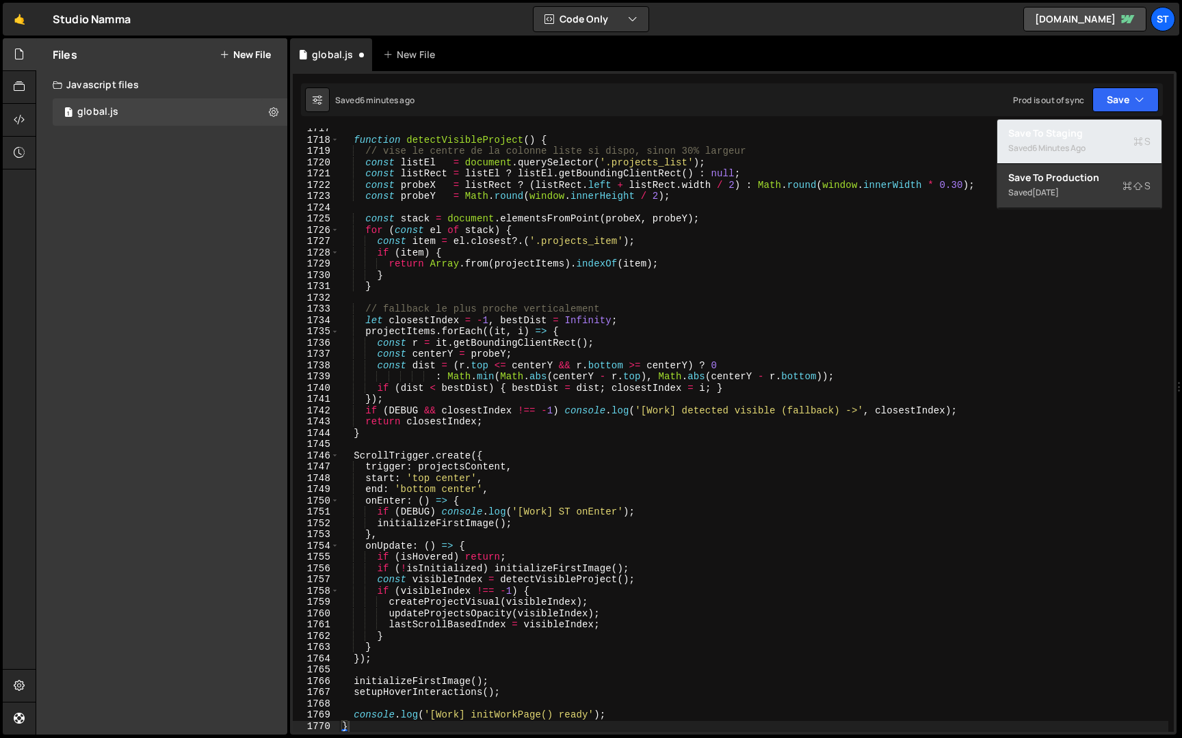
click at [1094, 147] on div "Saved 6 minutes ago" at bounding box center [1079, 148] width 142 height 16
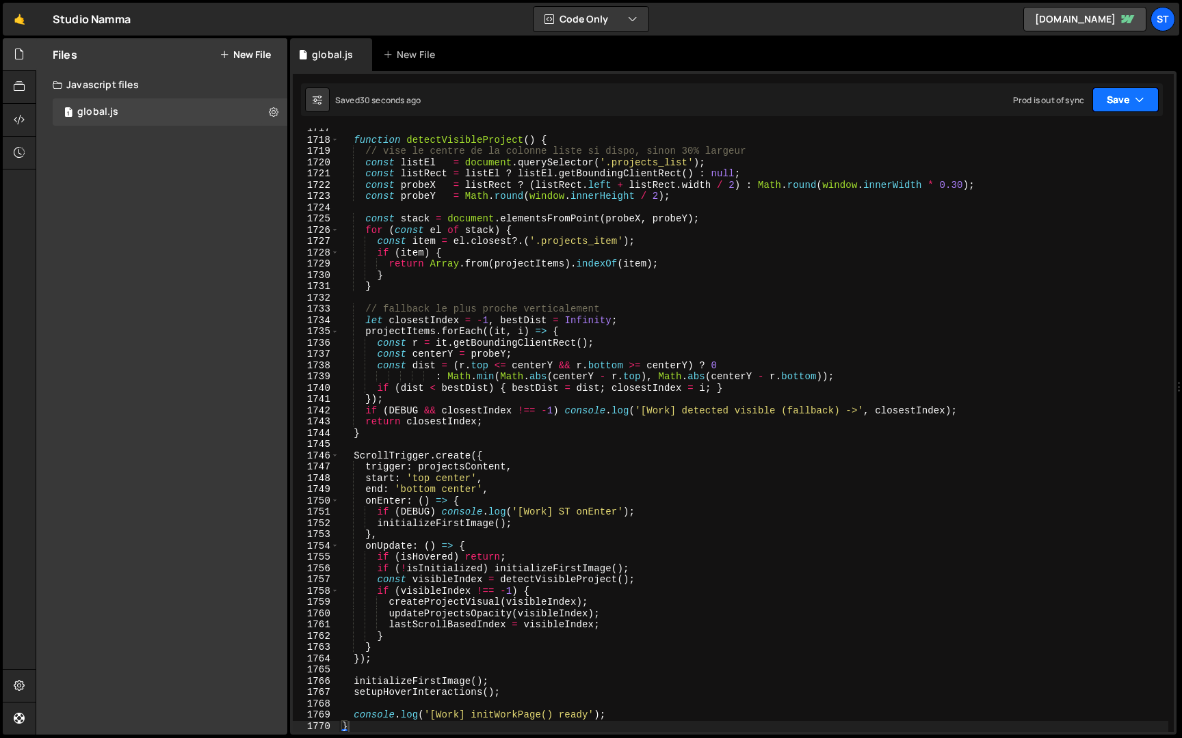
click at [1138, 98] on icon "button" at bounding box center [1139, 100] width 10 height 14
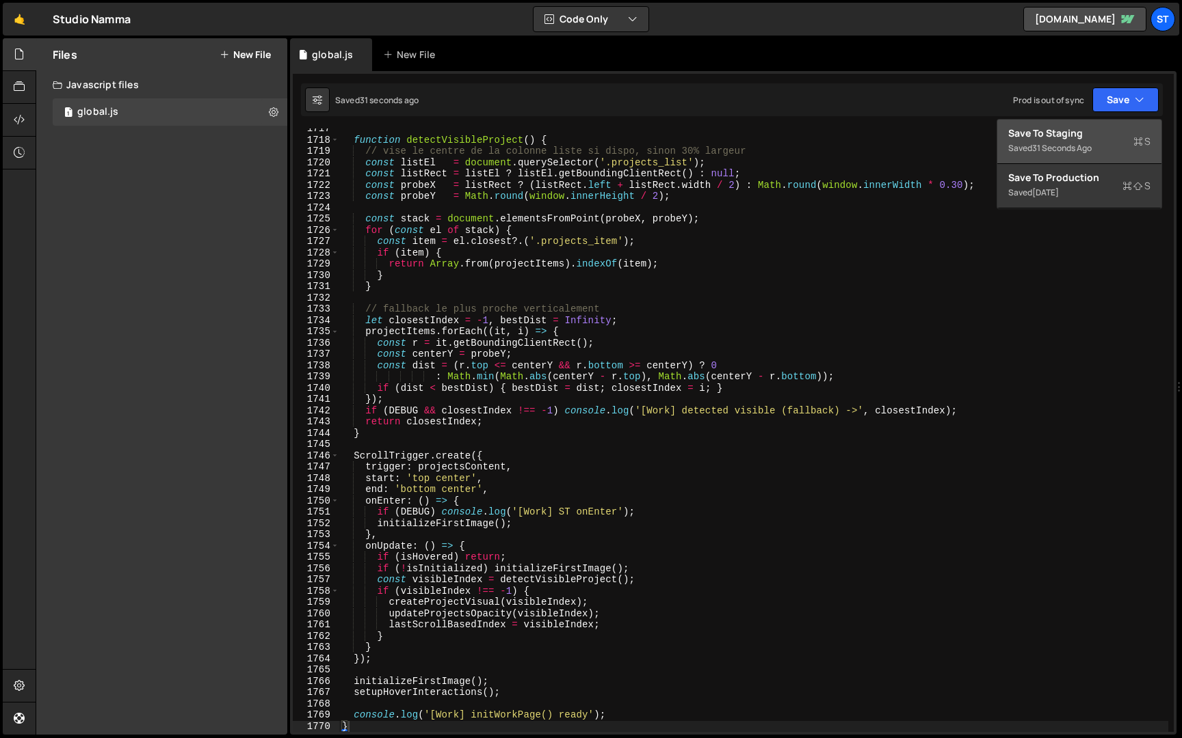
click at [1117, 129] on div "Save to Staging S" at bounding box center [1079, 134] width 142 height 14
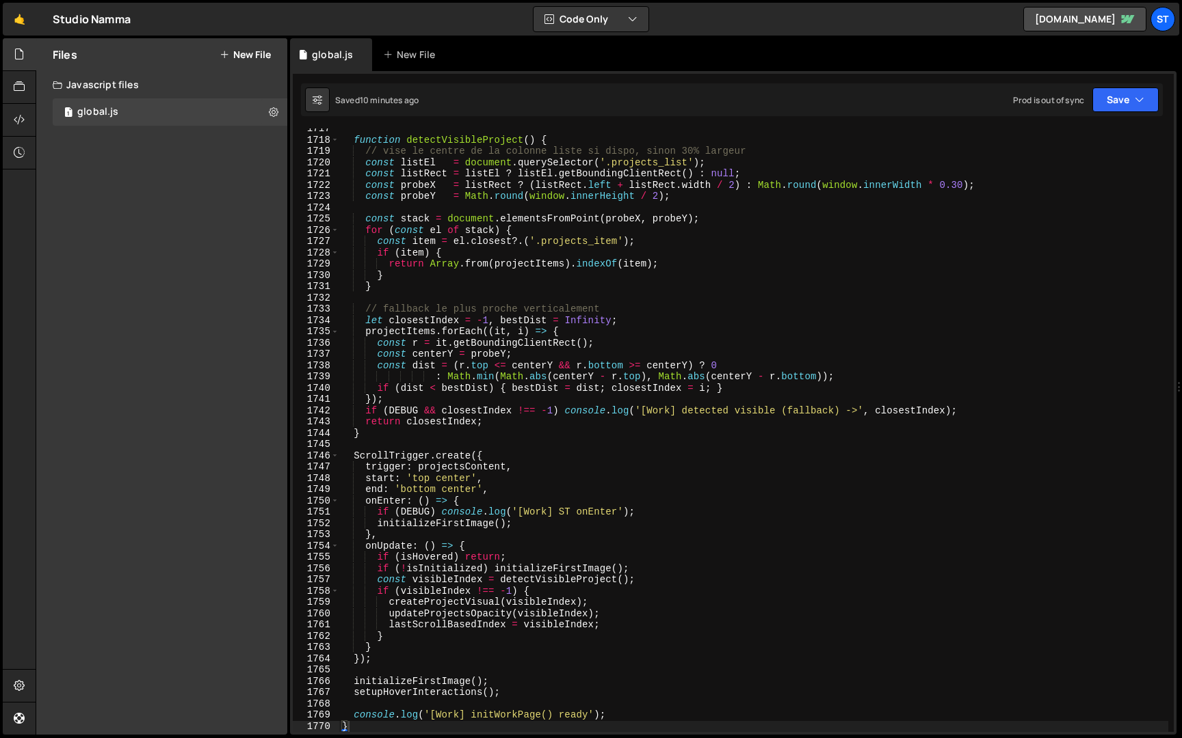
type textarea ": Math.min(Math.abs(centerY - [DOMAIN_NAME]), Math.abs(centerY - r.bottom));"
click at [553, 373] on div "function detectVisibleProject ( ) { // vise le centre de la colonne liste si di…" at bounding box center [753, 436] width 829 height 626
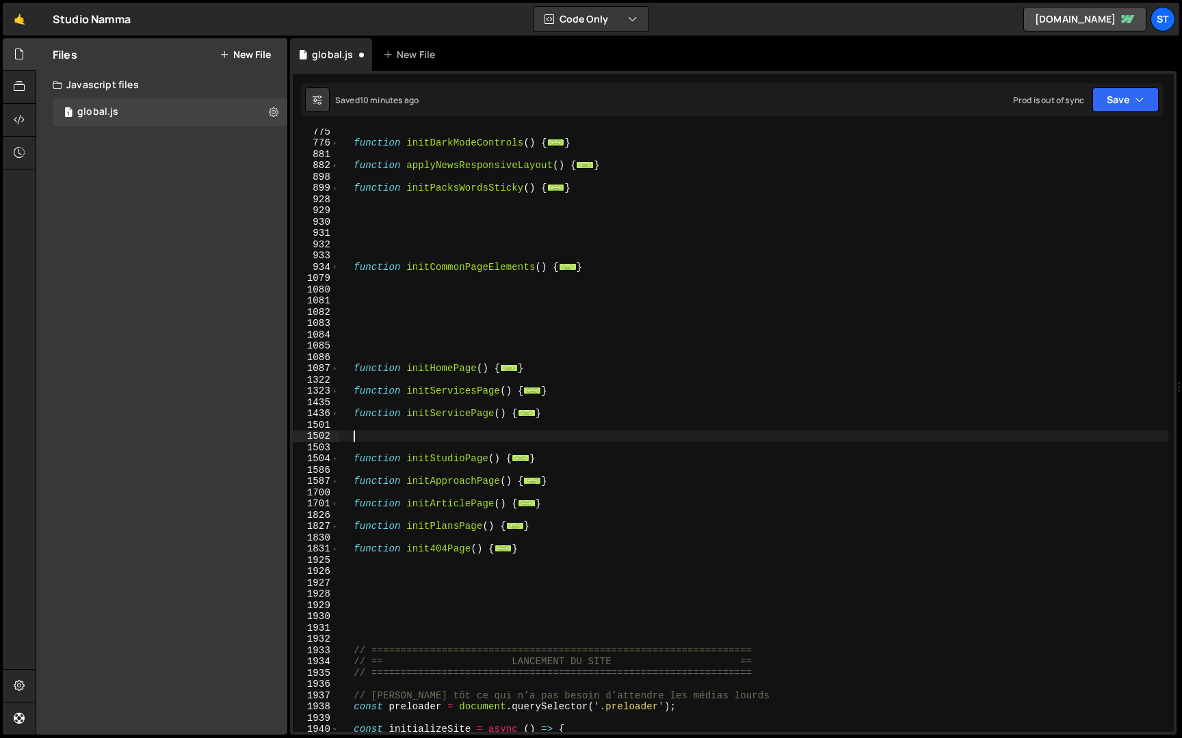
paste textarea "}"
type textarea "}"
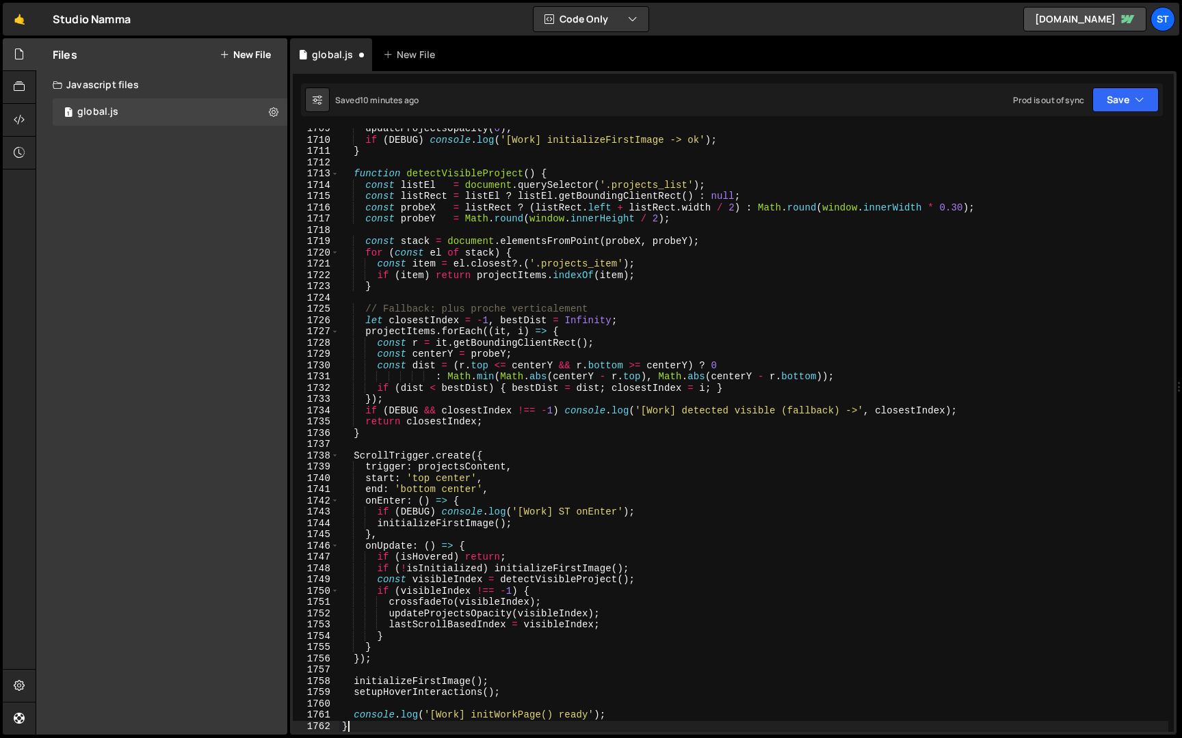
scroll to position [3481, 0]
click at [1130, 93] on button "Save" at bounding box center [1125, 100] width 66 height 25
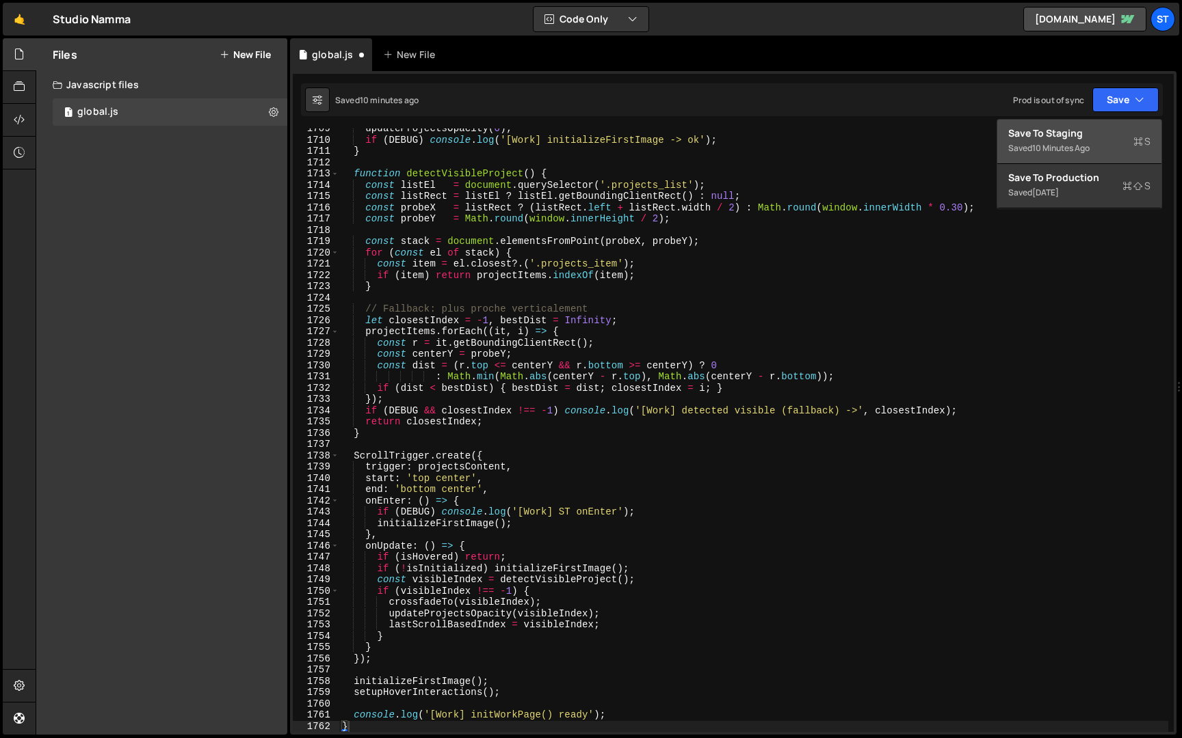
click at [1081, 144] on div "10 minutes ago" at bounding box center [1060, 148] width 57 height 12
